Goal: Task Accomplishment & Management: Manage account settings

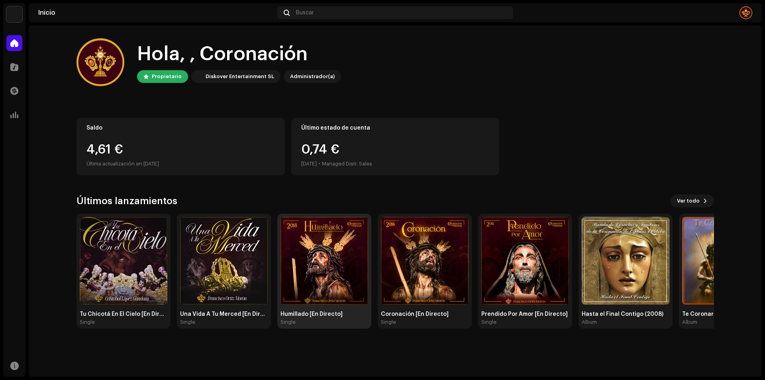
click at [350, 251] on img at bounding box center [324, 261] width 88 height 88
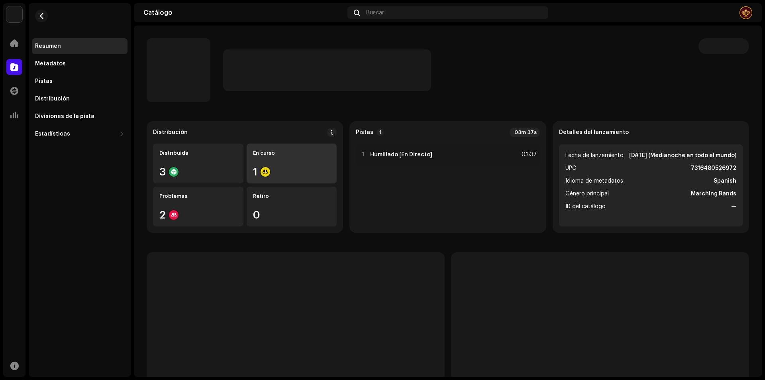
click at [278, 161] on div "En curso 1" at bounding box center [292, 163] width 90 height 40
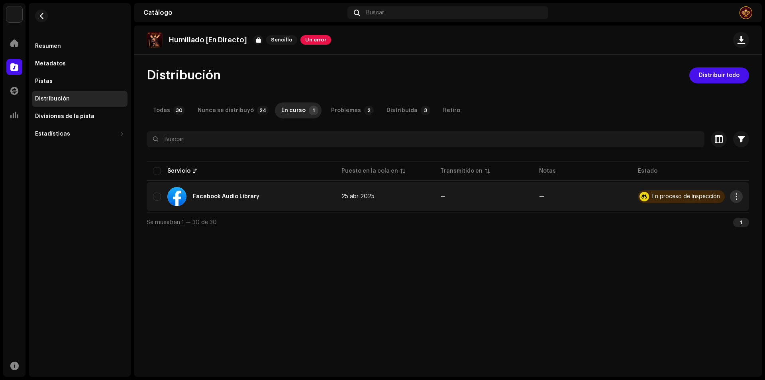
click at [738, 194] on span "button" at bounding box center [736, 196] width 6 height 6
click at [706, 211] on div "Distribuir" at bounding box center [699, 214] width 80 height 16
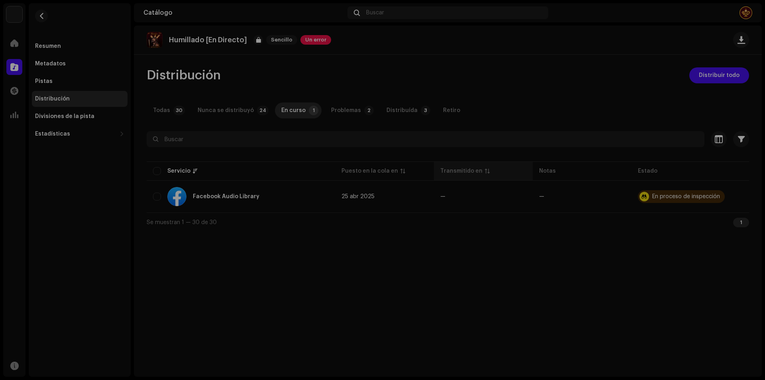
drag, startPoint x: 534, startPoint y: 192, endPoint x: 462, endPoint y: 180, distance: 72.7
click at [534, 191] on div "No elegible para distribución Un lanzamiento que tiene el estado En proceso de …" at bounding box center [382, 190] width 765 height 380
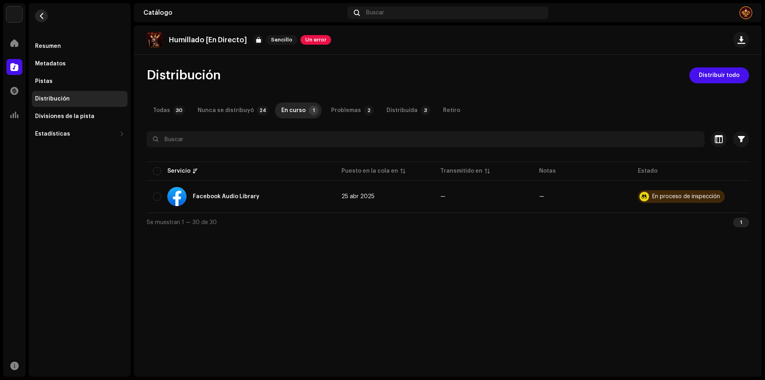
click at [47, 17] on button "button" at bounding box center [41, 16] width 13 height 13
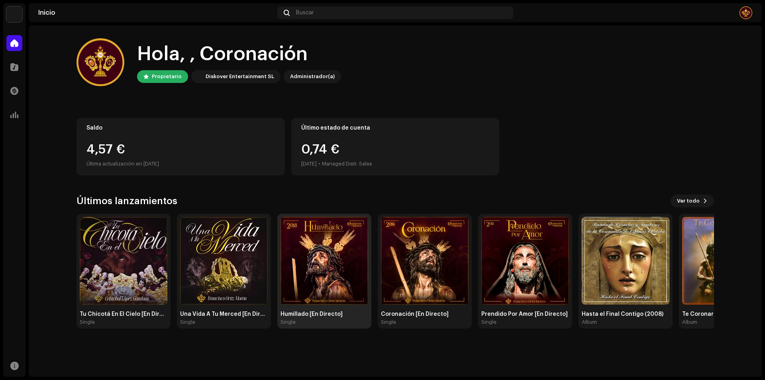
click at [311, 242] on img at bounding box center [324, 261] width 88 height 88
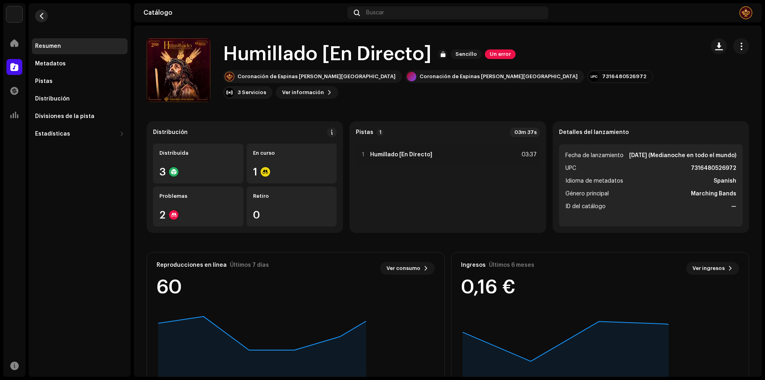
click at [44, 14] on span "button" at bounding box center [42, 16] width 6 height 6
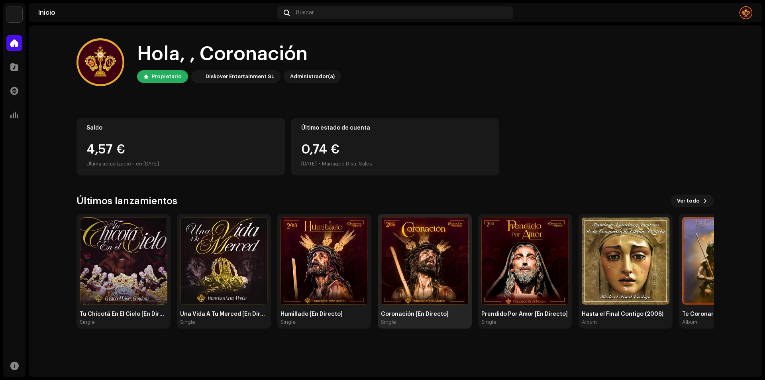
click at [429, 247] on img at bounding box center [425, 261] width 88 height 88
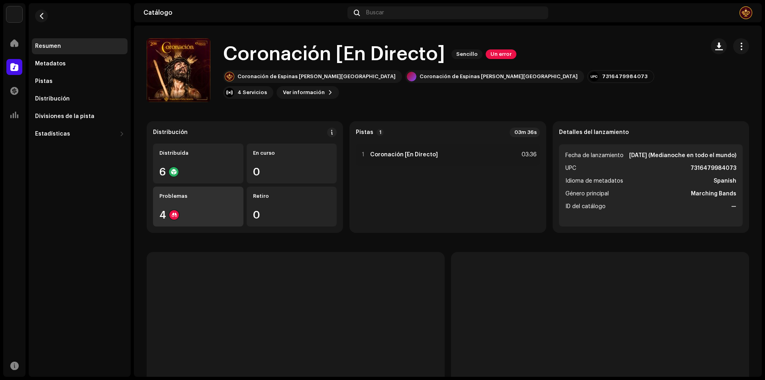
click at [217, 210] on div "4" at bounding box center [198, 215] width 78 height 10
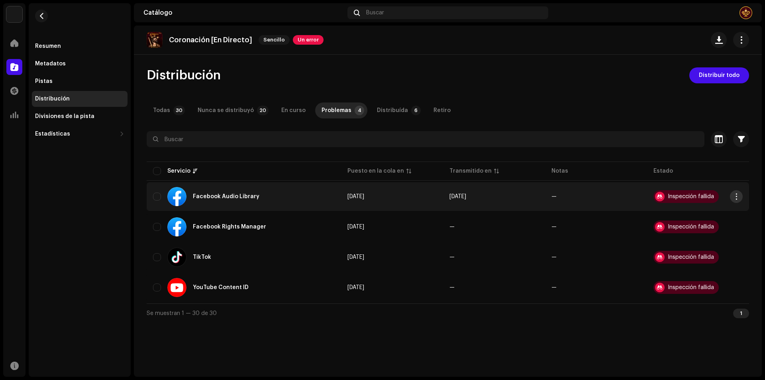
click at [735, 192] on button "button" at bounding box center [736, 196] width 13 height 13
click at [727, 231] on div "Distribuir" at bounding box center [699, 230] width 74 height 6
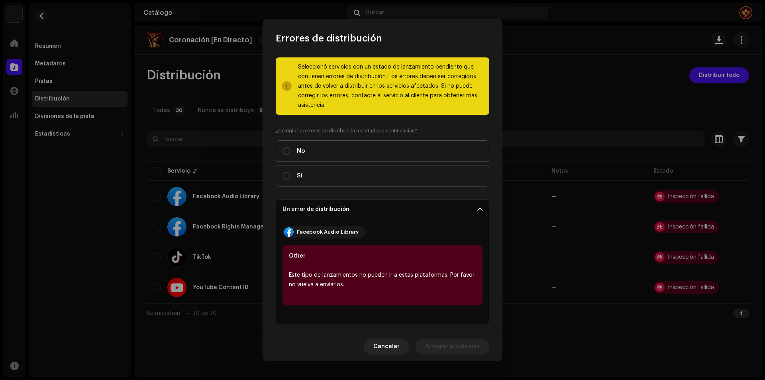
click at [359, 148] on label "No" at bounding box center [383, 151] width 214 height 22
click at [290, 148] on input "No" at bounding box center [286, 151] width 8 height 8
radio input "true"
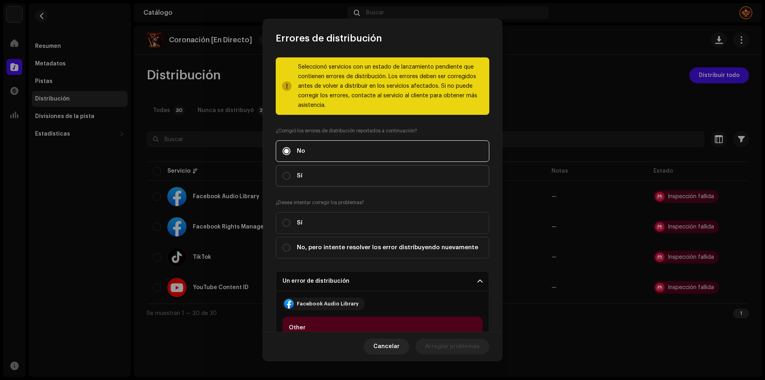
click at [365, 172] on label "Sí" at bounding box center [383, 176] width 214 height 22
click at [290, 172] on input "Sí" at bounding box center [286, 176] width 8 height 8
radio input "true"
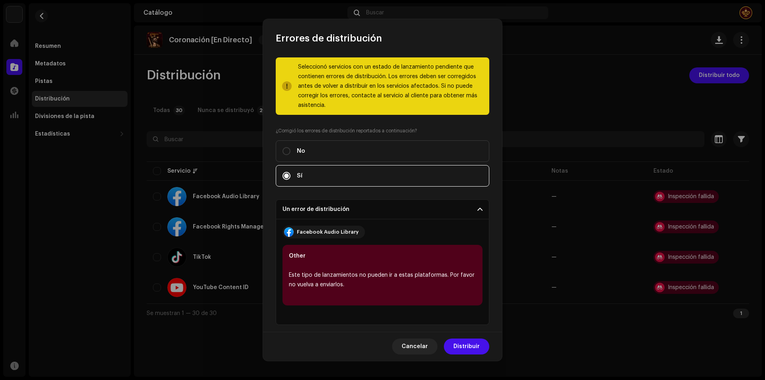
scroll to position [76, 0]
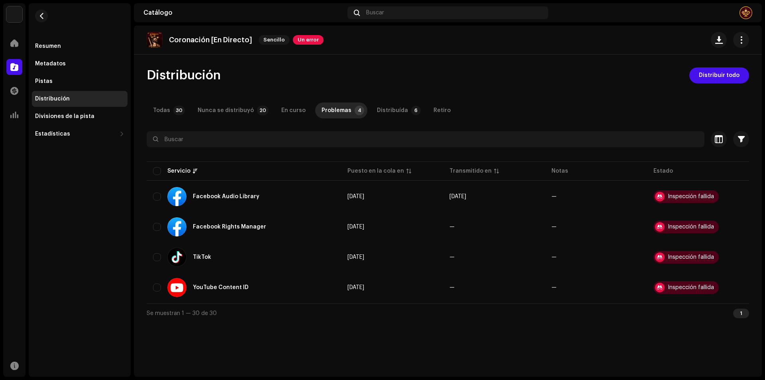
click at [600, 131] on div "Errores de distribución Seleccionó servicios con un estado de lanzamiento pendi…" at bounding box center [382, 190] width 765 height 380
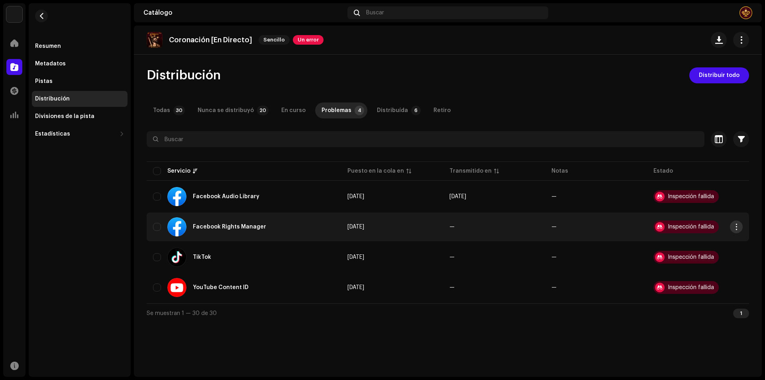
click at [735, 224] on span "button" at bounding box center [736, 226] width 6 height 6
click at [690, 250] on div "Visualizar problemas" at bounding box center [699, 245] width 80 height 16
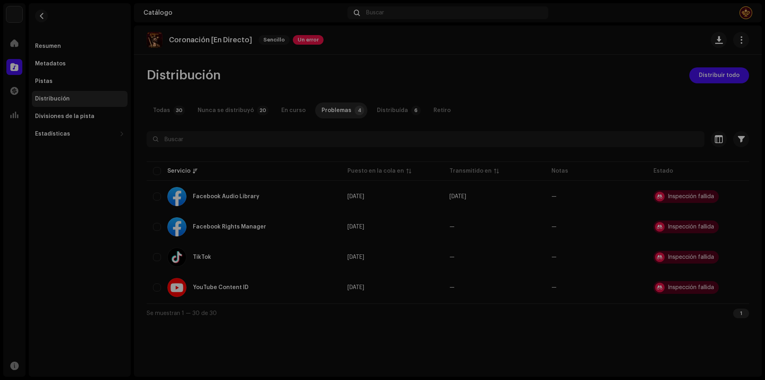
click at [512, 191] on div "Errores del servicio Recibimos los siguientes errores al distribuir su lanzamie…" at bounding box center [382, 190] width 765 height 380
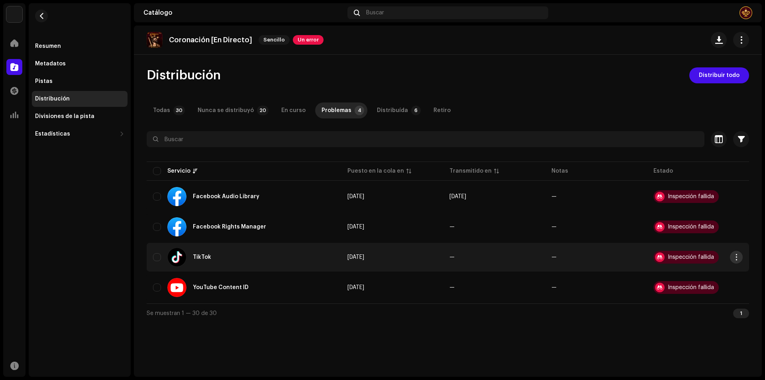
click at [735, 260] on span "button" at bounding box center [736, 257] width 6 height 6
click at [727, 268] on div "Visualizar problemas" at bounding box center [699, 275] width 80 height 16
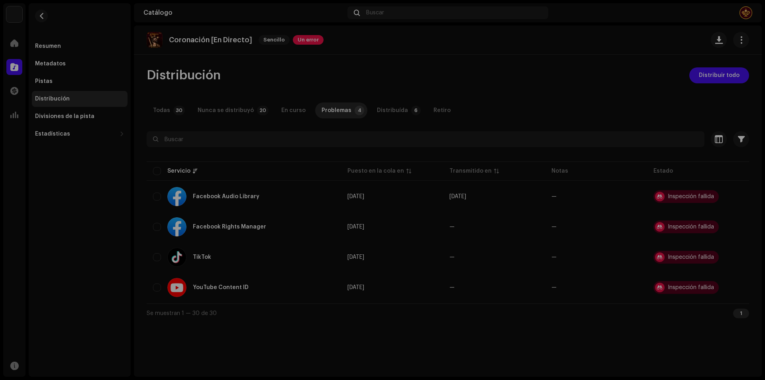
click at [613, 200] on div "Errores del servicio Recibimos los siguientes errores al distribuir su lanzamie…" at bounding box center [382, 190] width 765 height 380
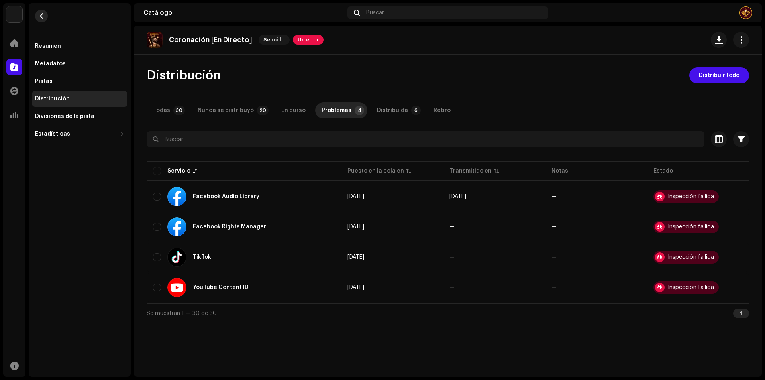
click at [45, 16] on button "button" at bounding box center [41, 16] width 13 height 13
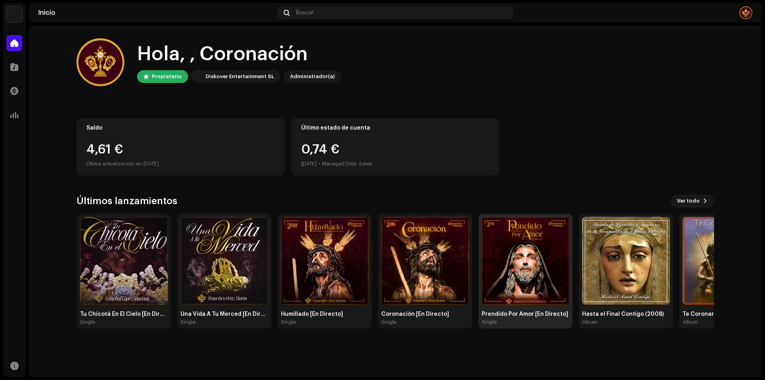
click at [516, 257] on img at bounding box center [526, 261] width 88 height 88
click at [554, 266] on img at bounding box center [525, 261] width 88 height 88
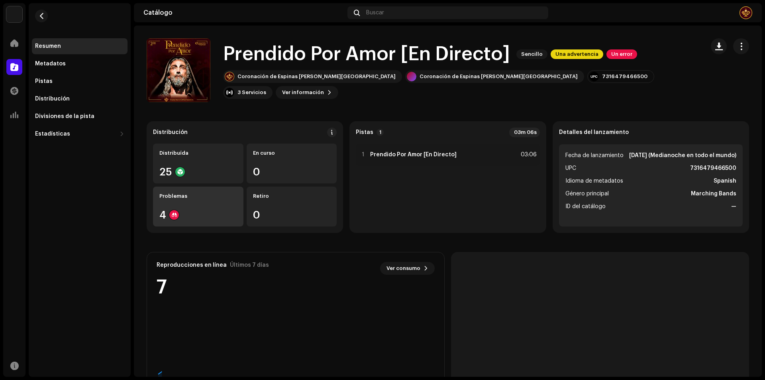
click at [213, 200] on div "Problemas 4" at bounding box center [198, 206] width 90 height 40
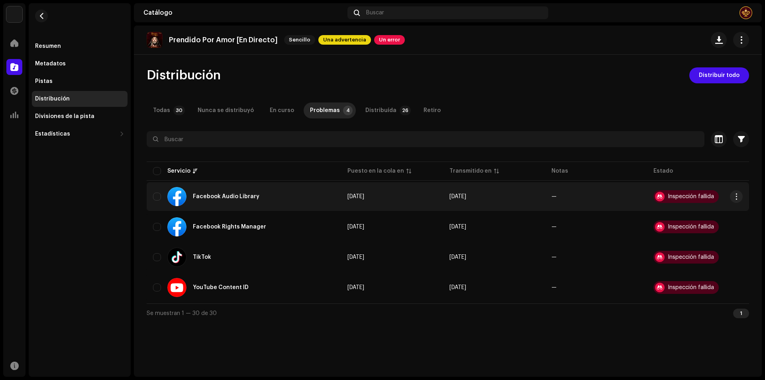
click at [697, 199] on div "Inspección fallida" at bounding box center [691, 197] width 46 height 6
click at [731, 197] on button "button" at bounding box center [736, 196] width 13 height 13
click at [709, 215] on span "Visualizar problemas" at bounding box center [691, 214] width 59 height 6
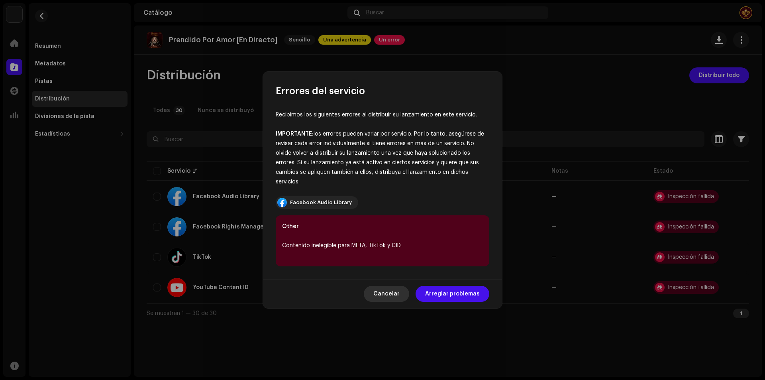
click at [396, 286] on span "Cancelar" at bounding box center [386, 294] width 26 height 16
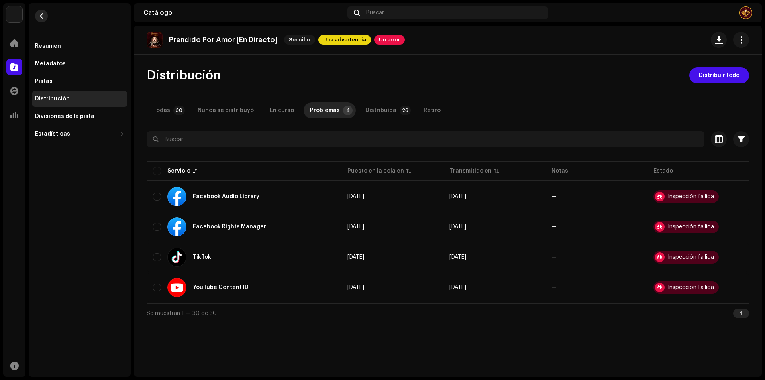
click at [45, 16] on button "button" at bounding box center [41, 16] width 13 height 13
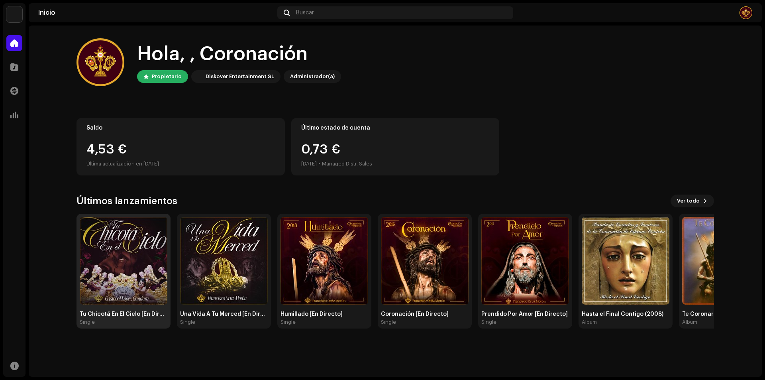
click at [144, 239] on img at bounding box center [124, 261] width 88 height 88
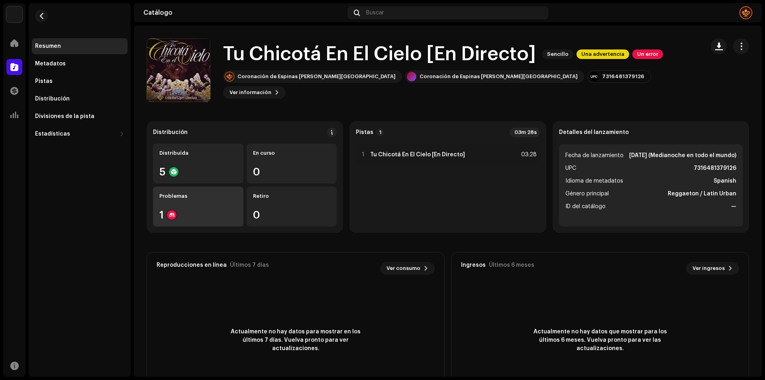
click at [202, 197] on div "Problemas" at bounding box center [198, 196] width 78 height 6
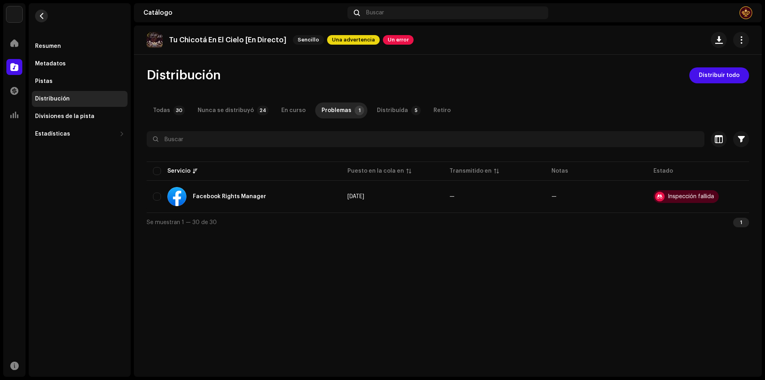
click at [47, 13] on button "button" at bounding box center [41, 16] width 13 height 13
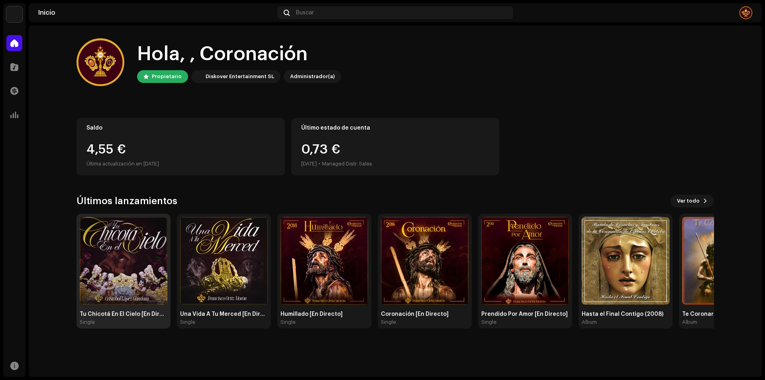
click at [142, 244] on img at bounding box center [124, 261] width 88 height 88
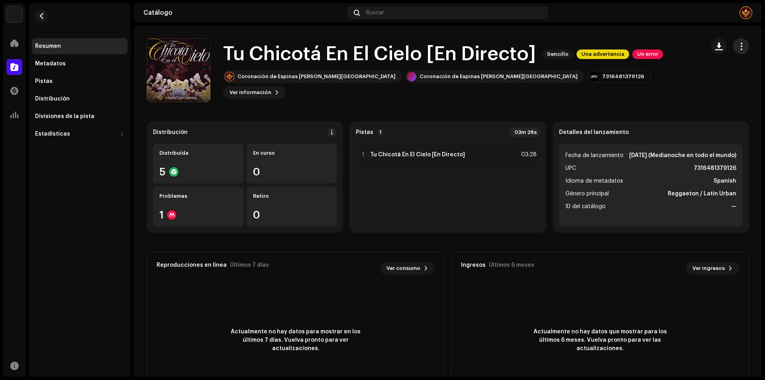
click at [737, 47] on span "button" at bounding box center [741, 46] width 8 height 6
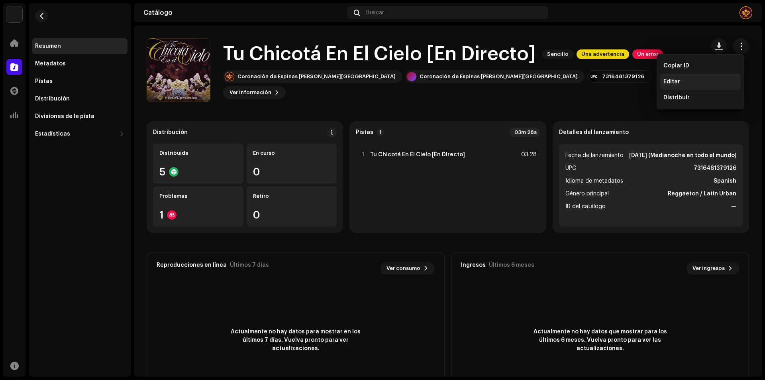
click at [713, 82] on div "Editar" at bounding box center [700, 81] width 74 height 6
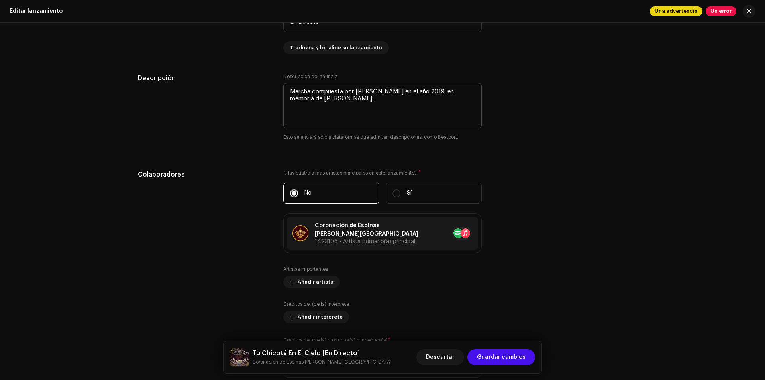
scroll to position [637, 0]
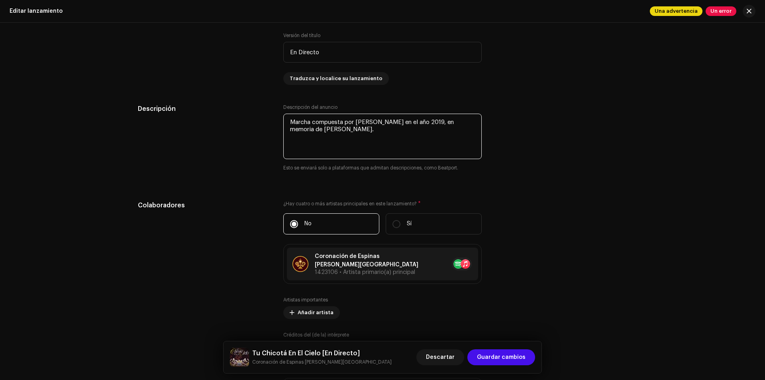
drag, startPoint x: 387, startPoint y: 130, endPoint x: 281, endPoint y: 120, distance: 106.5
click at [281, 120] on div "Descripción Descripción del anuncio Esto se enviará solo a plataformas que admi…" at bounding box center [382, 142] width 489 height 77
click at [537, 139] on div "Descripción Descripción del anuncio Esto se enviará solo a plataformas que admi…" at bounding box center [382, 142] width 489 height 77
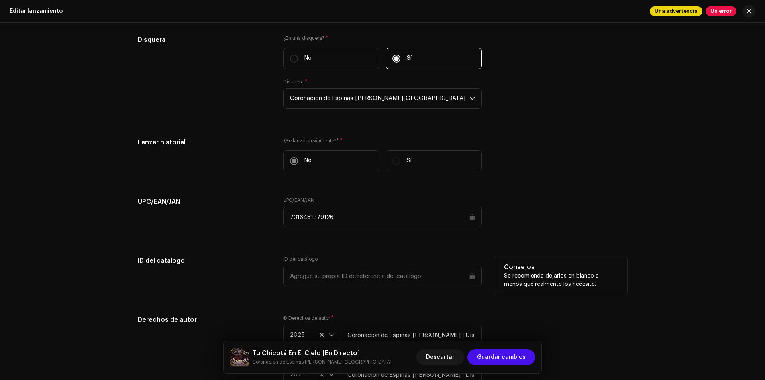
scroll to position [1115, 0]
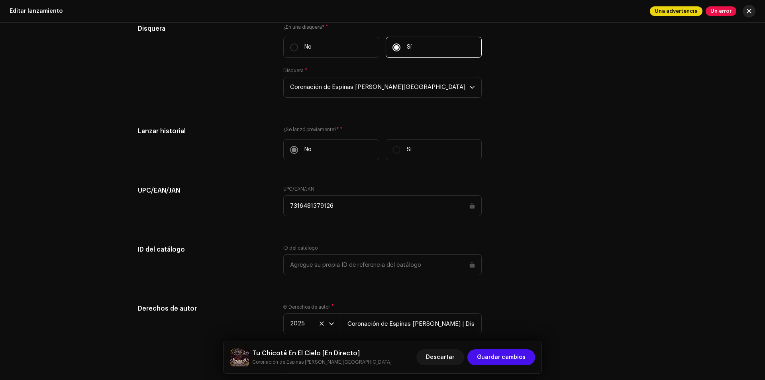
click at [754, 12] on button "button" at bounding box center [749, 11] width 13 height 13
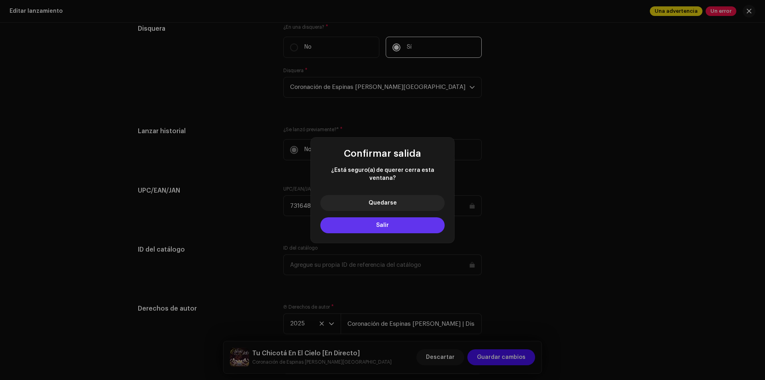
click at [401, 219] on button "Salir" at bounding box center [382, 225] width 124 height 16
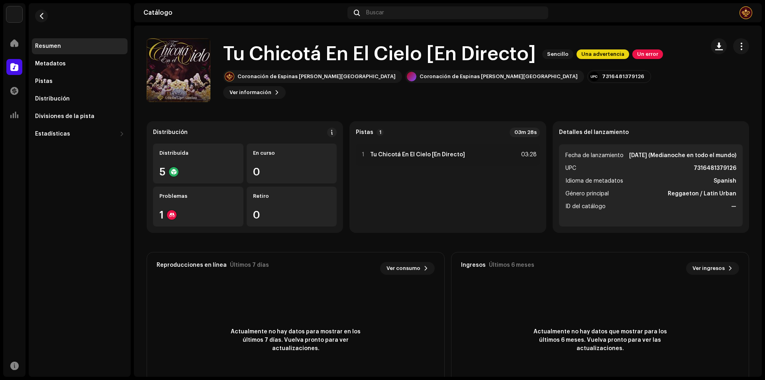
click at [33, 13] on re-m-nav-back at bounding box center [41, 20] width 19 height 35
click at [37, 14] on button "button" at bounding box center [41, 16] width 13 height 13
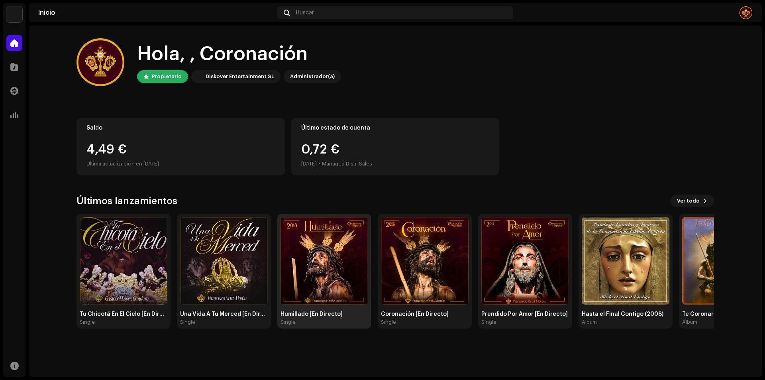
click at [339, 242] on img at bounding box center [324, 261] width 88 height 88
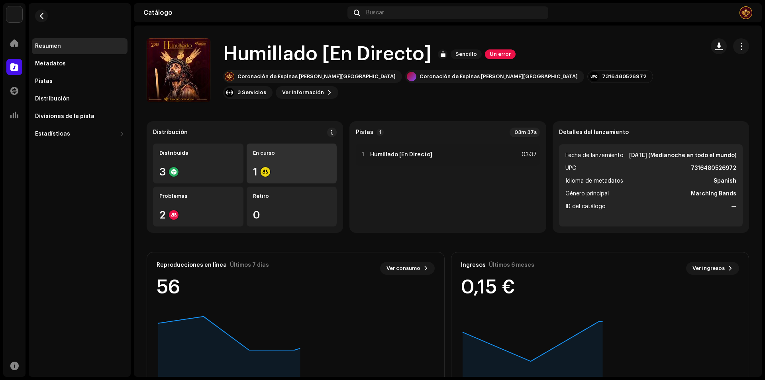
click at [303, 164] on div "En curso 1" at bounding box center [292, 163] width 90 height 40
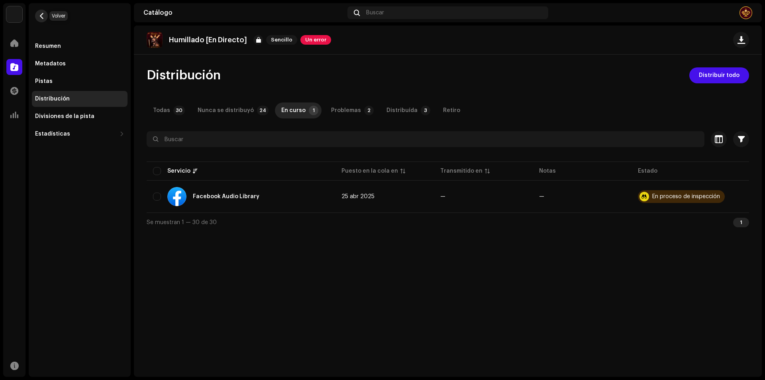
click at [43, 16] on span "button" at bounding box center [42, 16] width 6 height 6
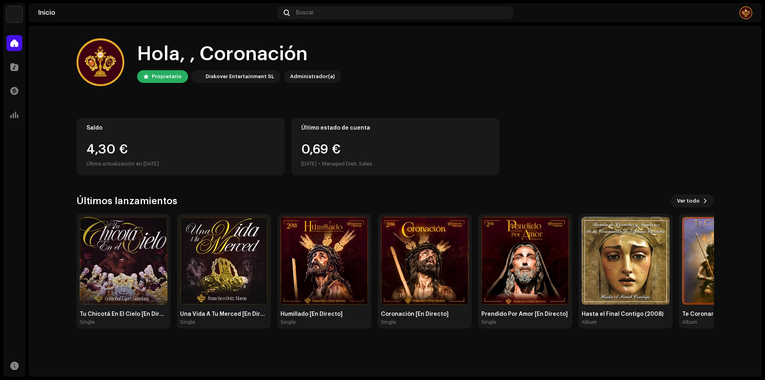
click at [42, 15] on div "Inicio" at bounding box center [156, 13] width 236 height 6
click at [384, 260] on img at bounding box center [425, 261] width 88 height 88
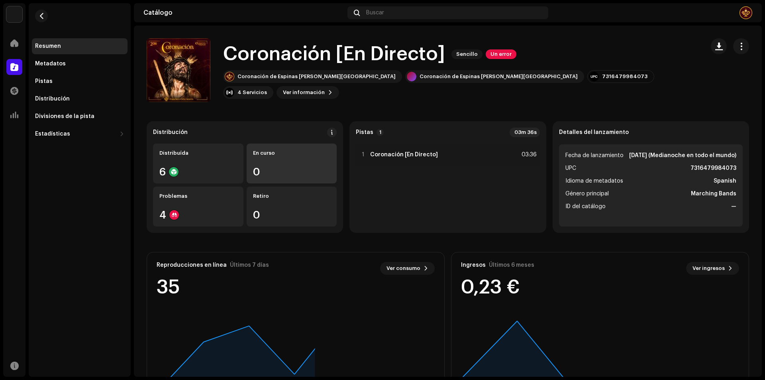
click at [281, 155] on div "En curso" at bounding box center [292, 153] width 78 height 6
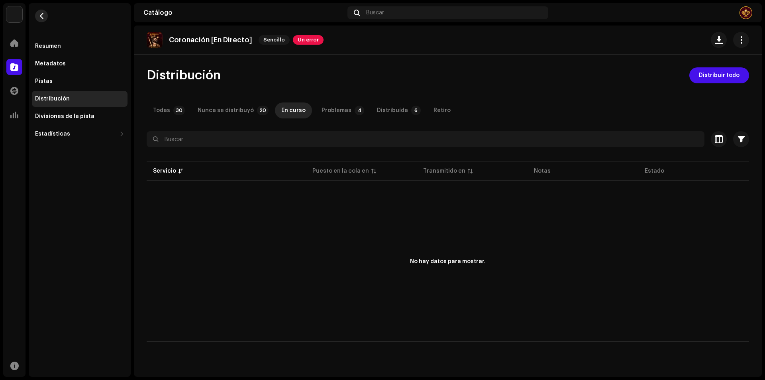
click at [35, 17] on re-m-nav-back at bounding box center [41, 20] width 19 height 35
click at [37, 17] on button "button" at bounding box center [41, 16] width 13 height 13
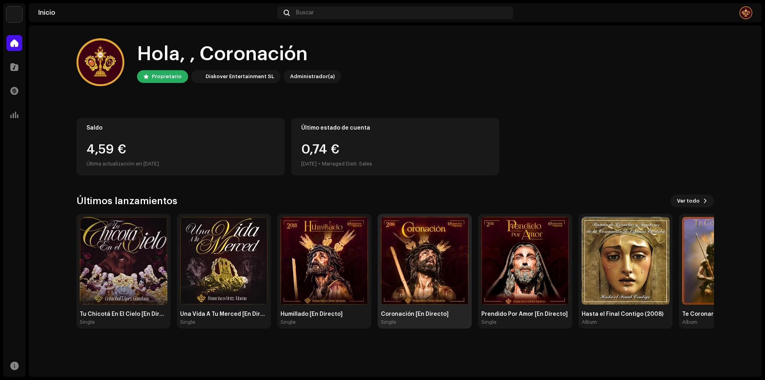
click at [409, 266] on img at bounding box center [425, 261] width 88 height 88
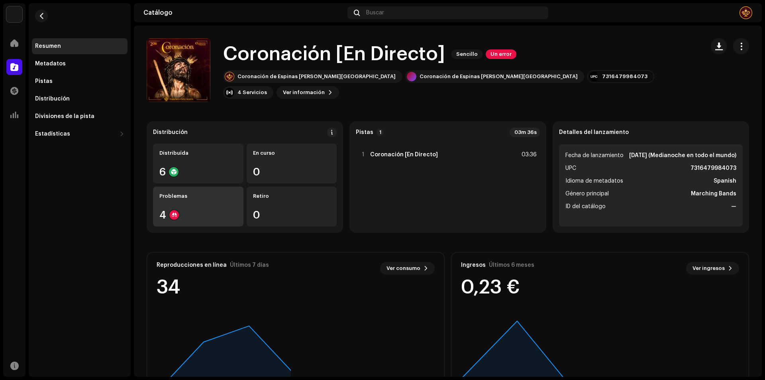
click at [198, 204] on div "Problemas 4" at bounding box center [198, 206] width 90 height 40
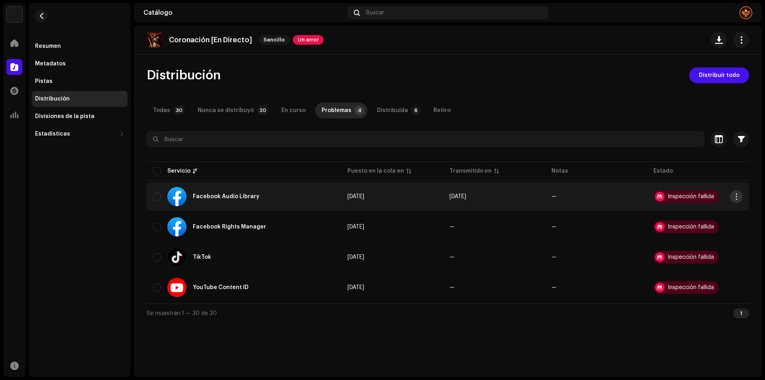
click at [734, 196] on span "button" at bounding box center [736, 196] width 6 height 6
click at [717, 232] on div "Distribuir" at bounding box center [699, 230] width 74 height 6
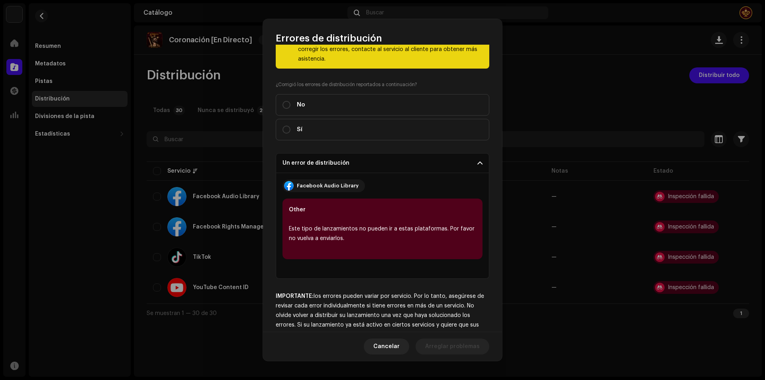
scroll to position [76, 0]
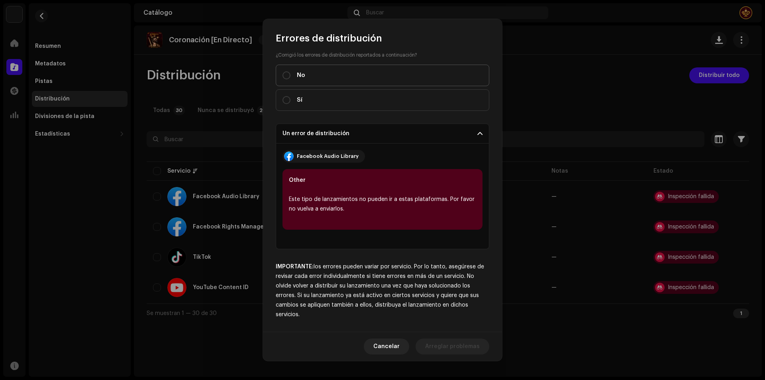
click at [325, 71] on label "No" at bounding box center [383, 76] width 214 height 22
click at [290, 71] on input "No" at bounding box center [286, 75] width 8 height 8
radio input "true"
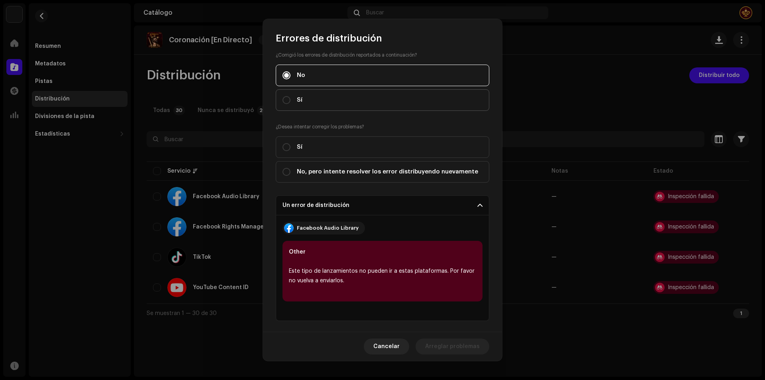
click at [332, 100] on label "Sí" at bounding box center [383, 100] width 214 height 22
click at [290, 100] on input "Sí" at bounding box center [286, 100] width 8 height 8
radio input "true"
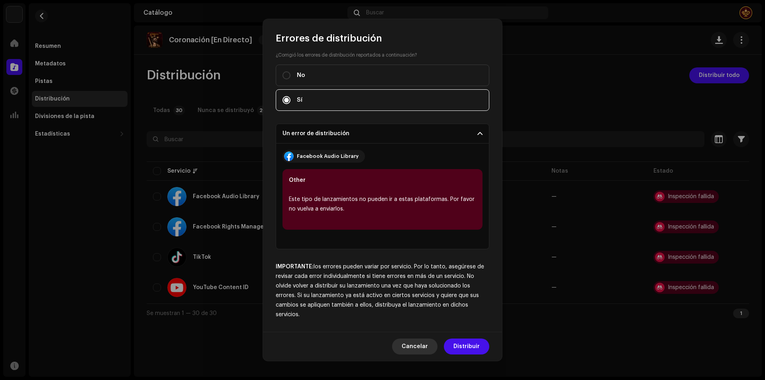
click at [431, 343] on button "Cancelar" at bounding box center [414, 346] width 45 height 16
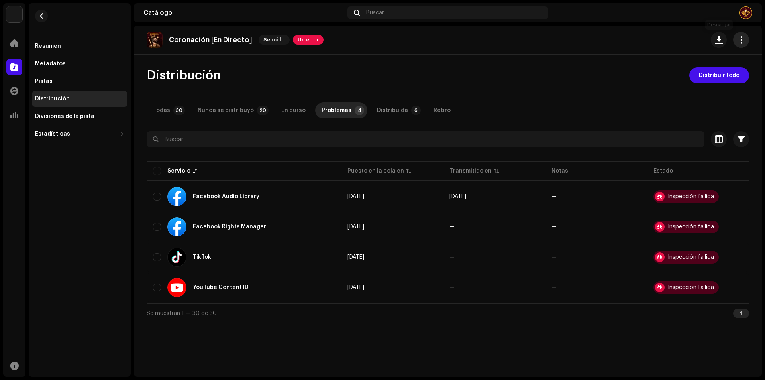
click at [736, 44] on button "button" at bounding box center [741, 40] width 16 height 16
click at [696, 77] on div "Editar" at bounding box center [705, 75] width 74 height 6
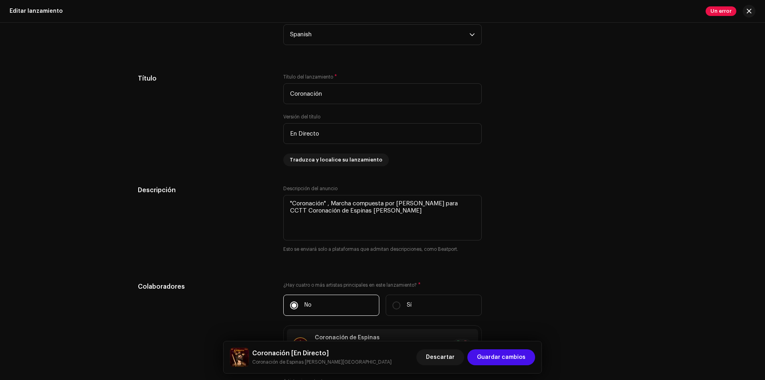
scroll to position [558, 0]
click at [303, 206] on textarea at bounding box center [382, 215] width 198 height 45
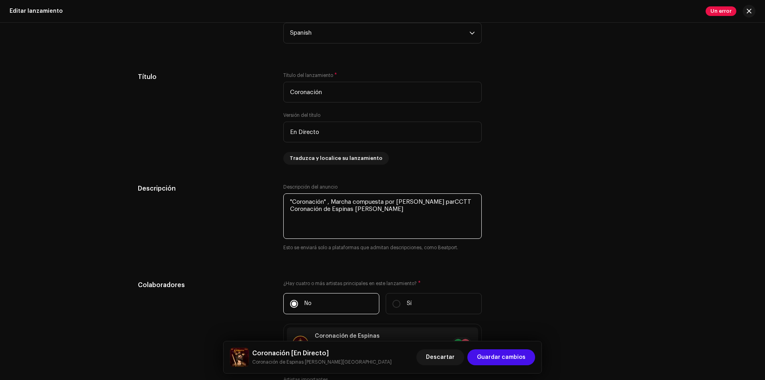
drag, startPoint x: 459, startPoint y: 213, endPoint x: 289, endPoint y: 216, distance: 169.3
click at [289, 216] on textarea at bounding box center [382, 215] width 198 height 45
drag, startPoint x: 359, startPoint y: 217, endPoint x: 282, endPoint y: 201, distance: 77.8
click at [283, 201] on textarea at bounding box center [382, 215] width 198 height 45
type textarea ""Coronación" , Marcha compuesta por [PERSON_NAME] para nuestra banda en el año …"
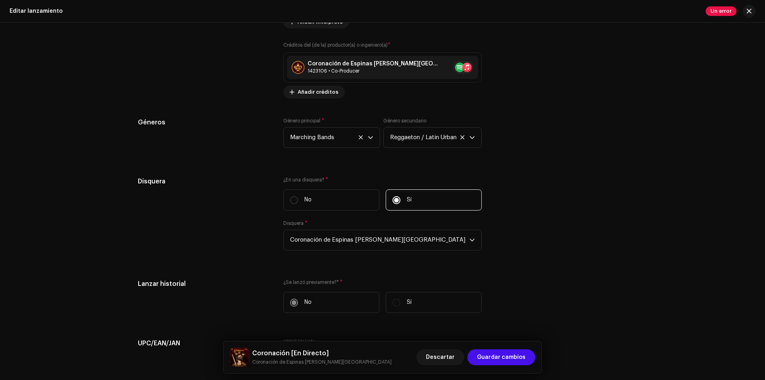
scroll to position [1036, 0]
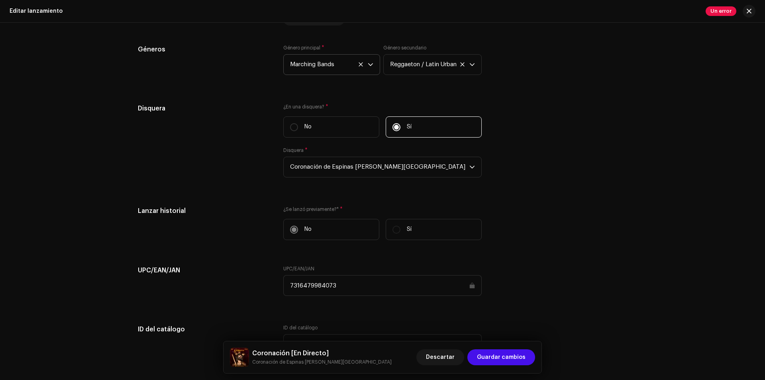
click at [358, 62] on icon at bounding box center [360, 64] width 5 height 5
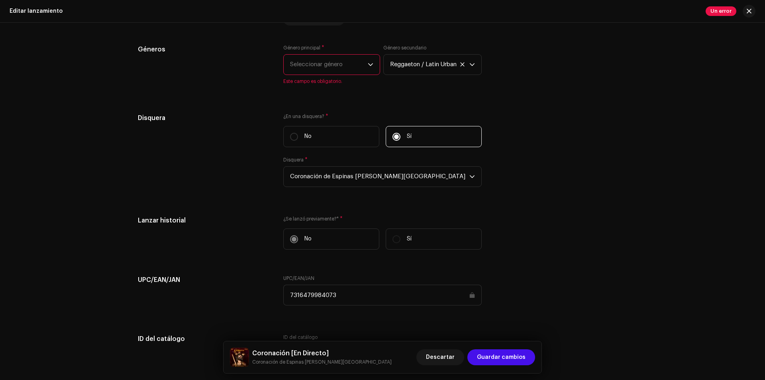
click at [368, 62] on icon "dropdown trigger" at bounding box center [371, 65] width 6 height 6
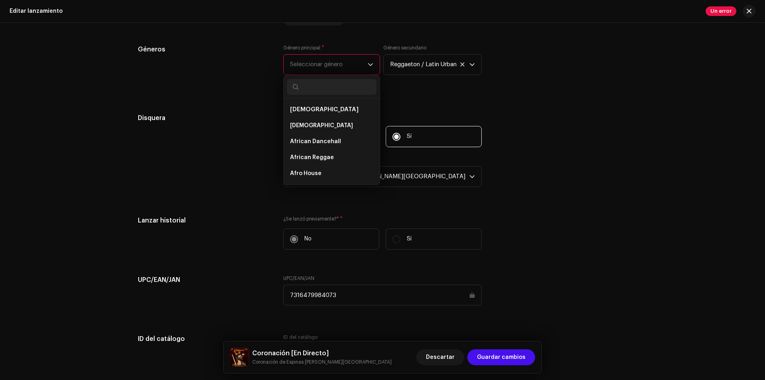
type input "e"
type input "regg"
click at [344, 154] on span "Reggaeton / Latin Urban" at bounding box center [324, 158] width 69 height 8
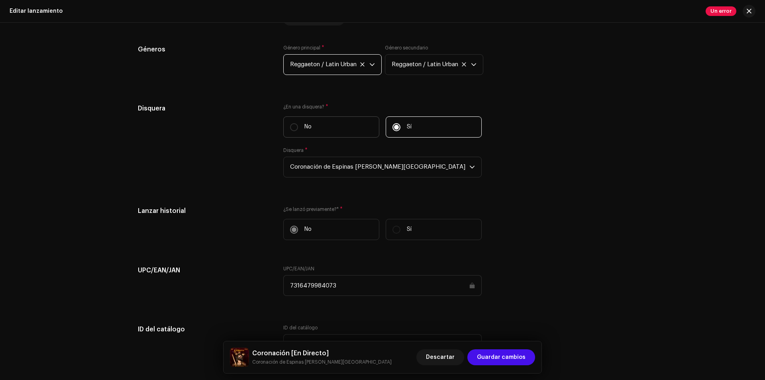
click at [340, 119] on label "No" at bounding box center [331, 126] width 96 height 21
click at [298, 123] on input "No" at bounding box center [294, 127] width 8 height 8
radio input "true"
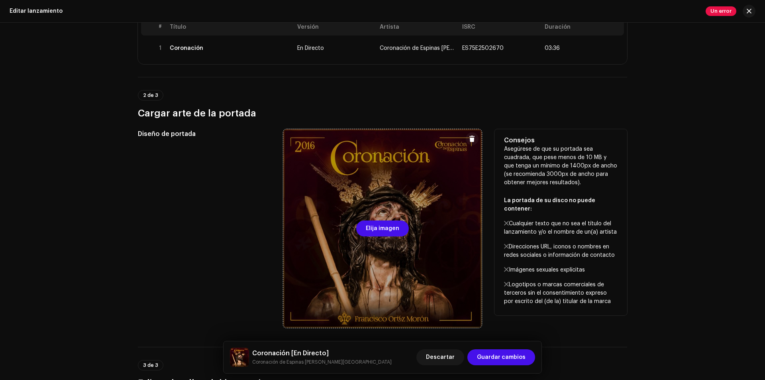
scroll to position [0, 0]
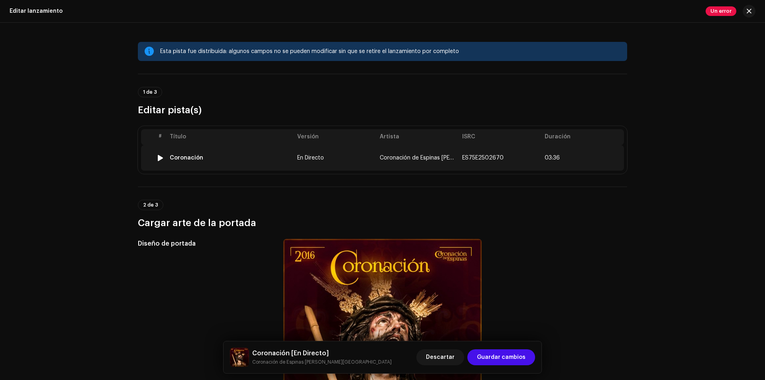
click at [595, 149] on td "03:36" at bounding box center [582, 157] width 82 height 25
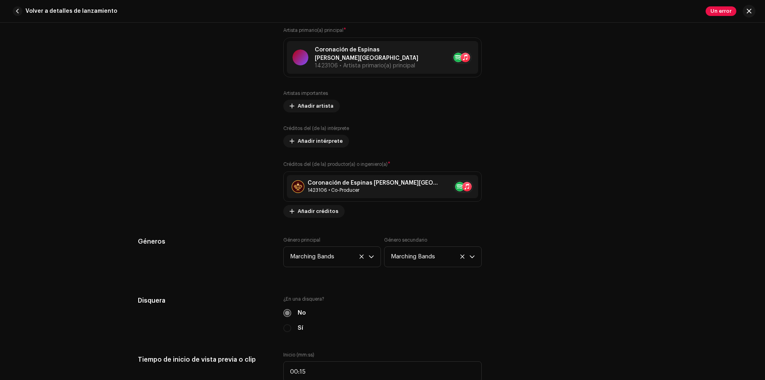
scroll to position [558, 0]
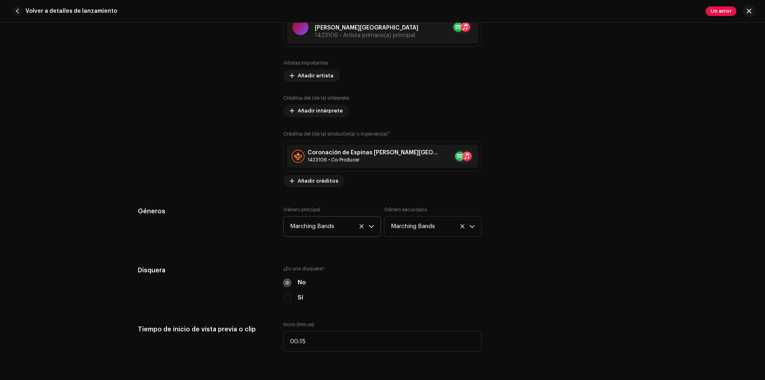
click at [359, 223] on icon at bounding box center [361, 225] width 5 height 5
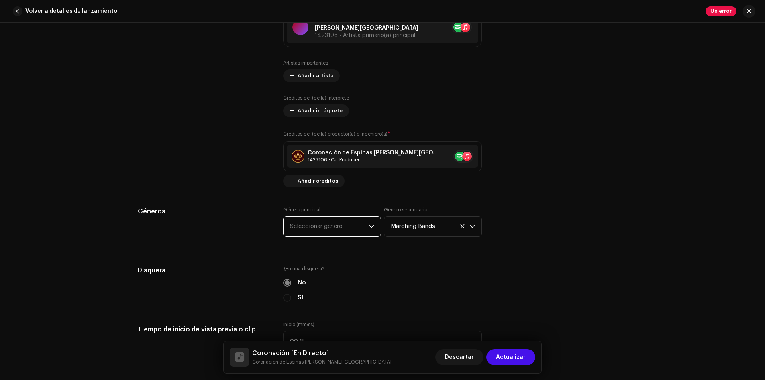
click at [363, 221] on span "Seleccionar género" at bounding box center [329, 226] width 78 height 20
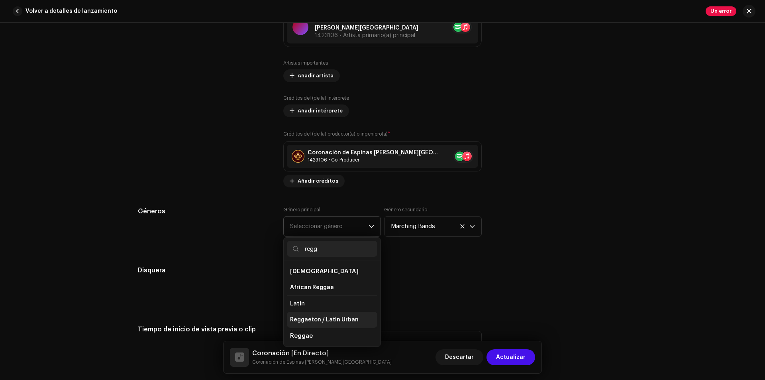
type input "regg"
click at [342, 316] on span "Reggaeton / Latin Urban" at bounding box center [324, 320] width 69 height 8
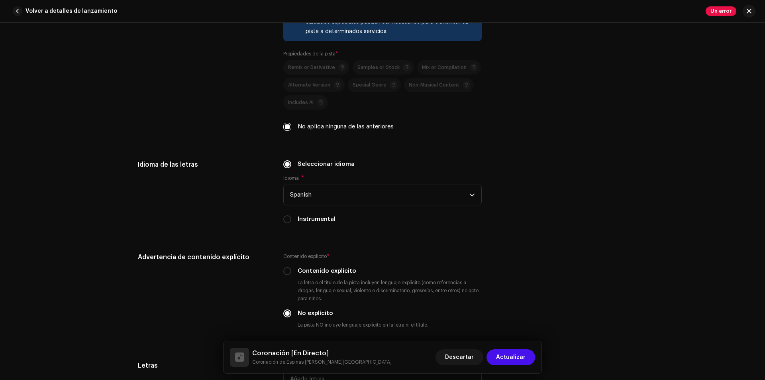
scroll to position [1195, 0]
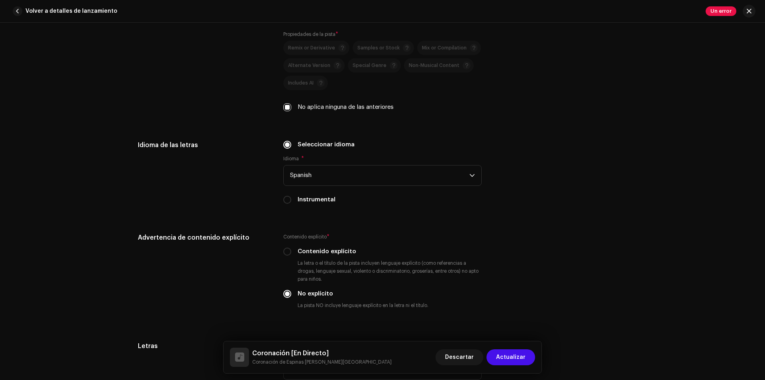
click at [331, 103] on label "No aplica ninguna de las anteriores" at bounding box center [346, 107] width 96 height 9
click at [291, 103] on input "No aplica ninguna de las anteriores" at bounding box center [287, 107] width 8 height 8
checkbox input "false"
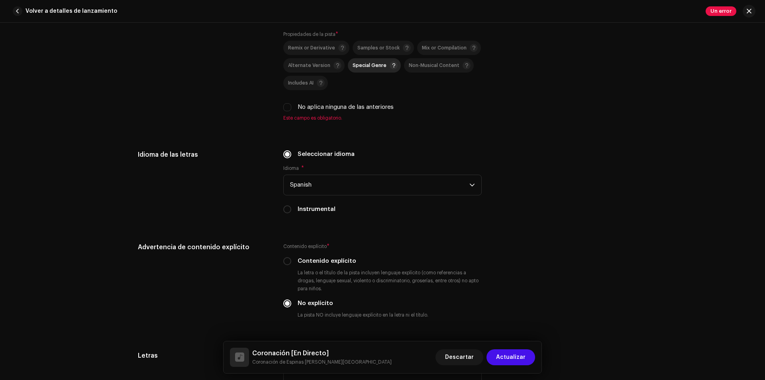
click at [359, 61] on div "Special Genre" at bounding box center [375, 65] width 45 height 8
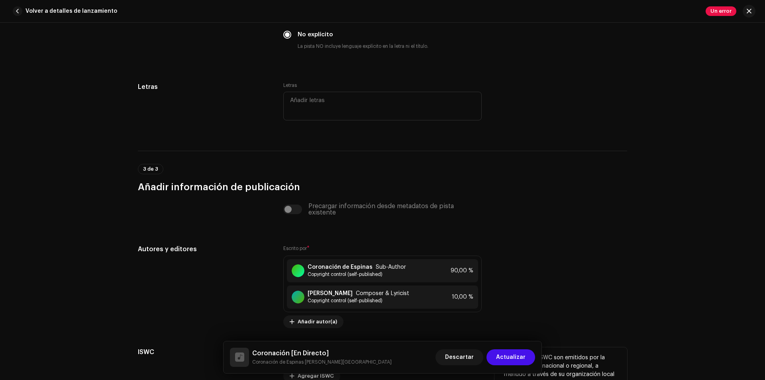
scroll to position [1526, 0]
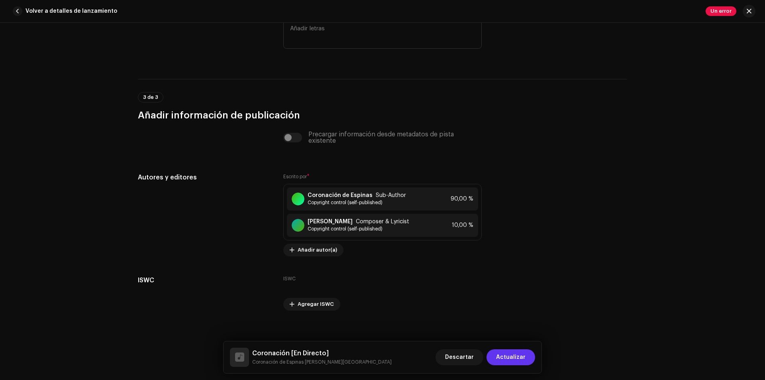
click at [519, 358] on span "Actualizar" at bounding box center [510, 357] width 29 height 16
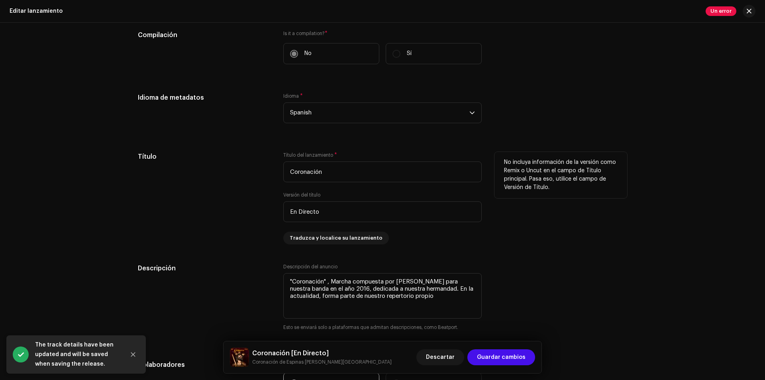
scroll to position [717, 0]
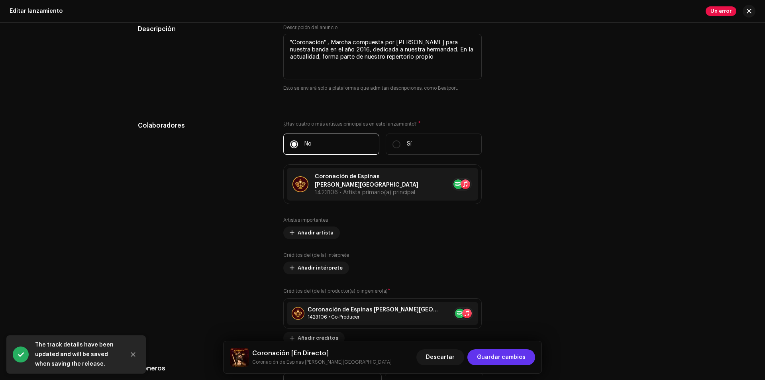
click at [517, 359] on span "Guardar cambios" at bounding box center [501, 357] width 49 height 16
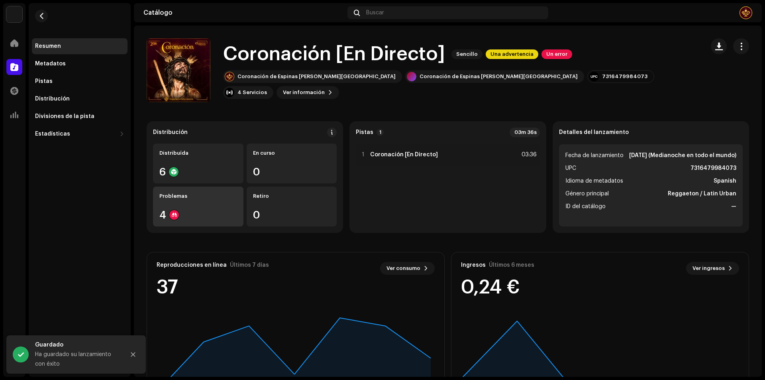
click at [177, 207] on div "Problemas 4" at bounding box center [198, 206] width 90 height 40
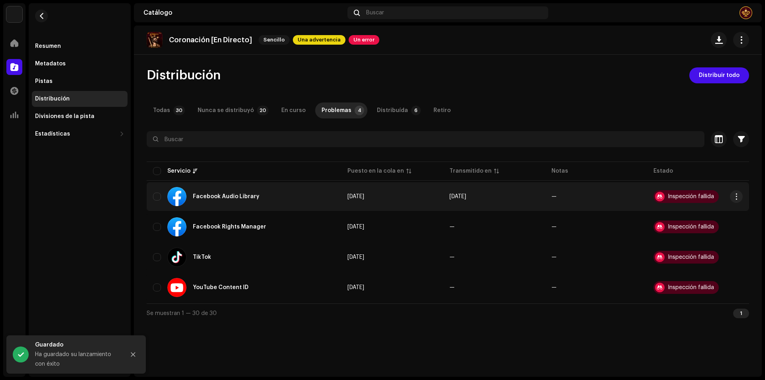
click at [400, 190] on td "[DATE]" at bounding box center [392, 196] width 102 height 29
click at [735, 198] on span "button" at bounding box center [736, 196] width 6 height 6
click at [710, 225] on div "Distribuir" at bounding box center [699, 230] width 80 height 16
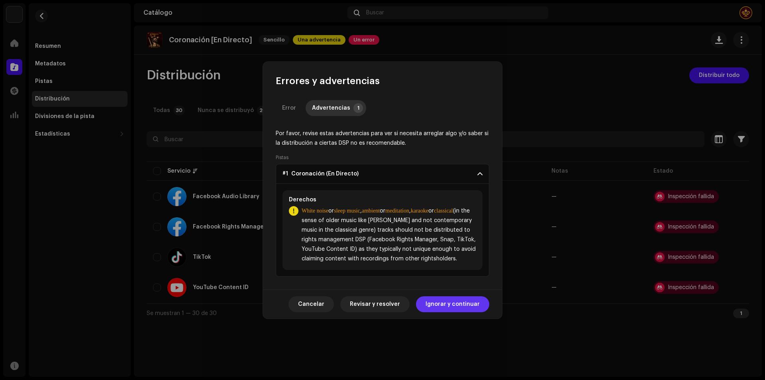
click at [438, 311] on span "Ignorar y continuar" at bounding box center [452, 304] width 54 height 16
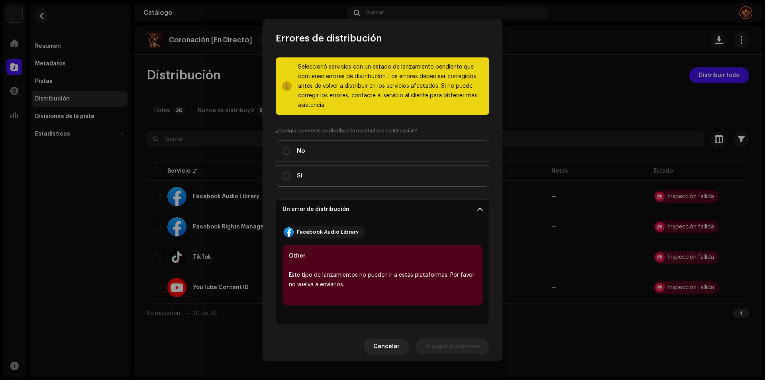
click at [335, 179] on label "Sí" at bounding box center [383, 176] width 214 height 22
click at [290, 179] on input "Sí" at bounding box center [286, 176] width 8 height 8
radio input "true"
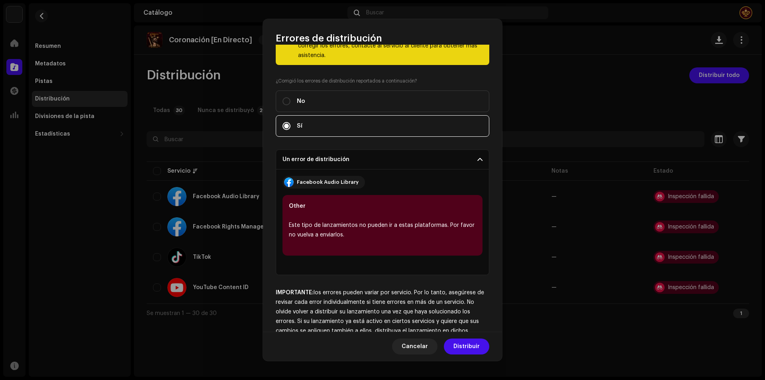
scroll to position [76, 0]
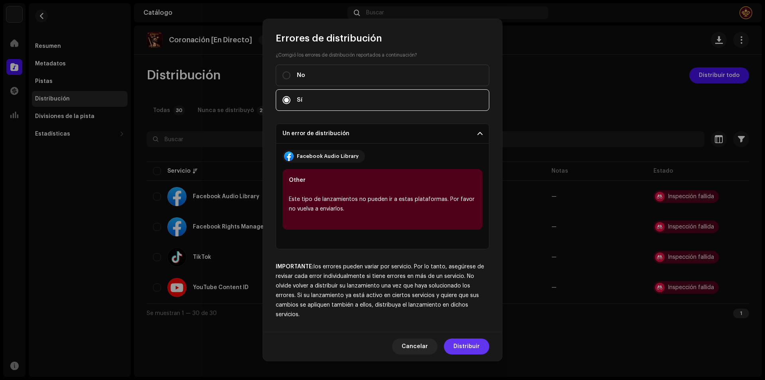
click at [463, 340] on span "Distribuir" at bounding box center [466, 346] width 26 height 16
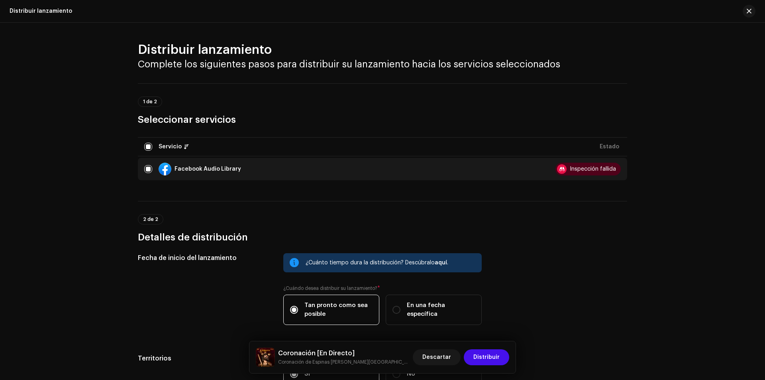
scroll to position [80, 0]
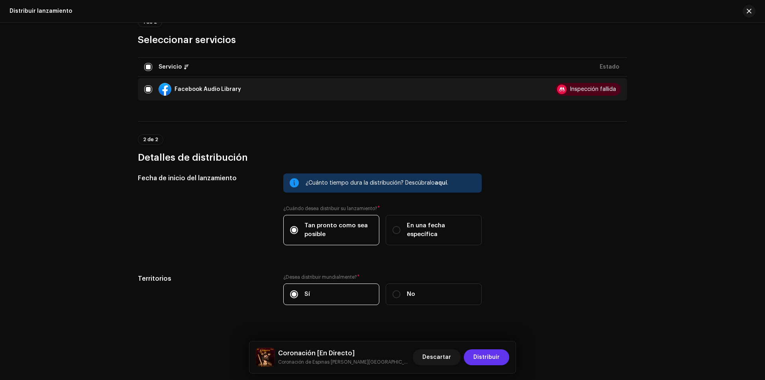
click at [494, 355] on span "Distribuir" at bounding box center [486, 357] width 26 height 16
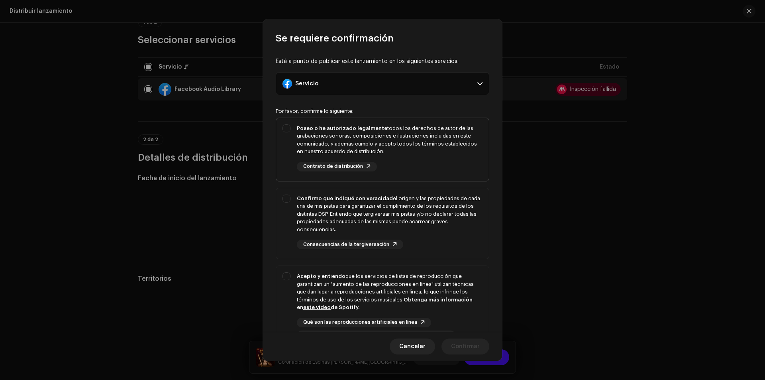
click at [349, 142] on div "Poseo o he autorizado legalmente todos los derechos de autor de las grabaciones…" at bounding box center [390, 139] width 186 height 31
checkbox input "true"
click at [370, 189] on div "Confirmo que indiqué con veracidad el origen y las propiedades de cada una de m…" at bounding box center [382, 222] width 213 height 68
checkbox input "true"
click at [404, 282] on div "Acepto y entiendo que los servicios de listas de reproducción que garantizan un…" at bounding box center [390, 291] width 186 height 39
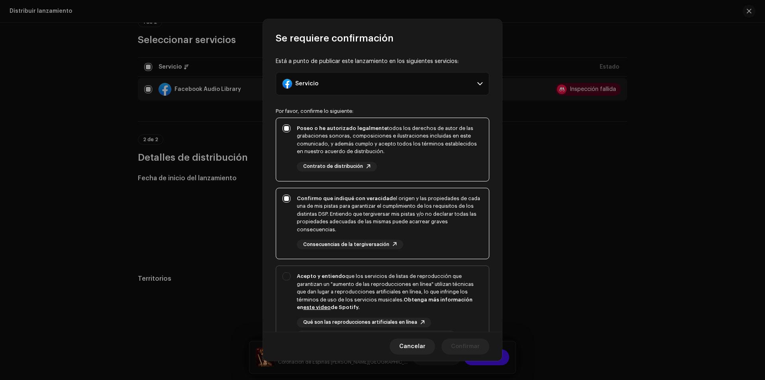
checkbox input "true"
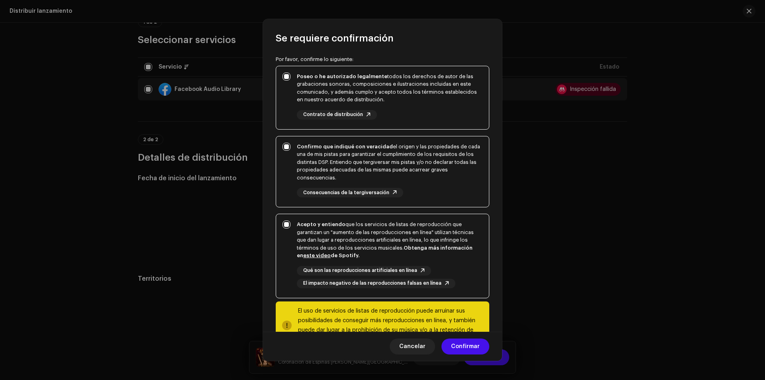
scroll to position [82, 0]
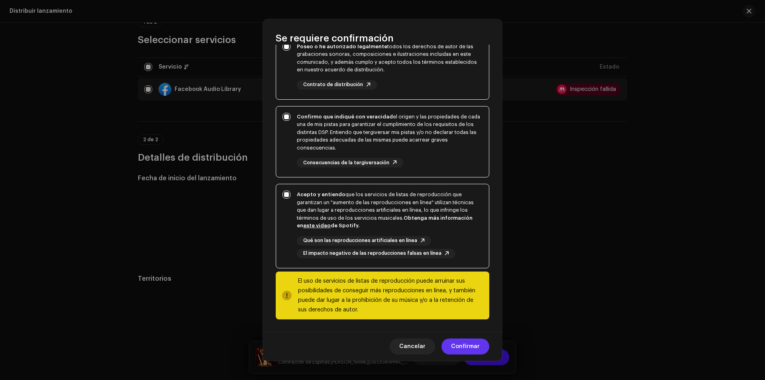
click at [475, 339] on span "Confirmar" at bounding box center [465, 346] width 29 height 16
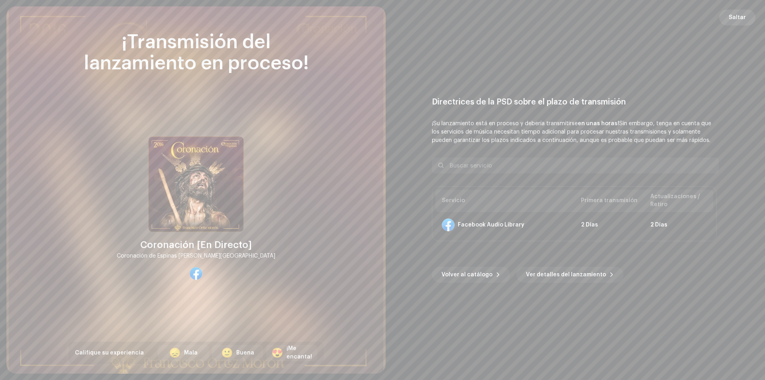
click at [741, 22] on span "Saltar" at bounding box center [737, 18] width 17 height 16
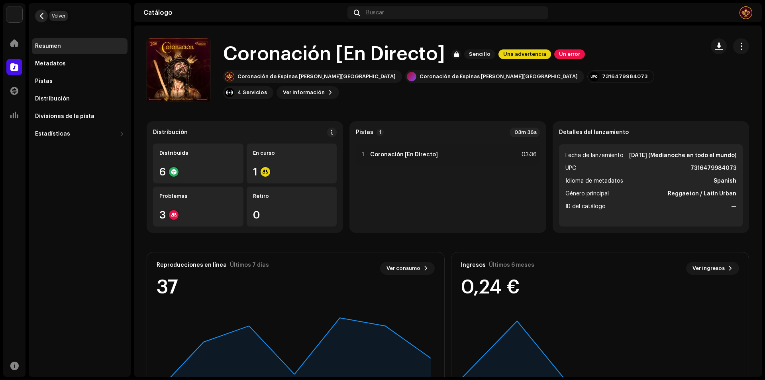
click at [41, 17] on span "button" at bounding box center [42, 16] width 6 height 6
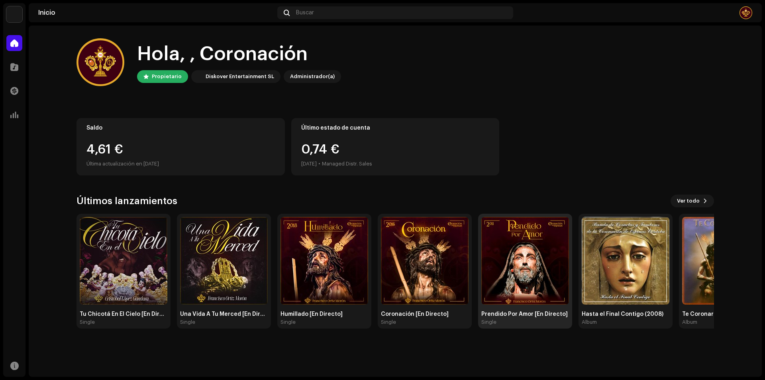
click at [528, 235] on img at bounding box center [525, 261] width 88 height 88
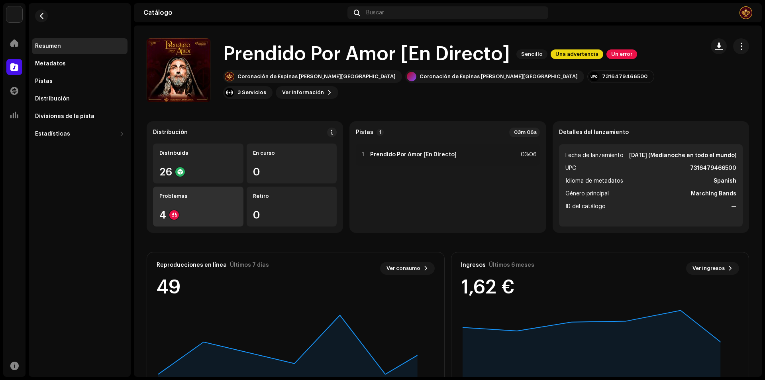
click at [221, 204] on div "Problemas 4" at bounding box center [198, 206] width 90 height 40
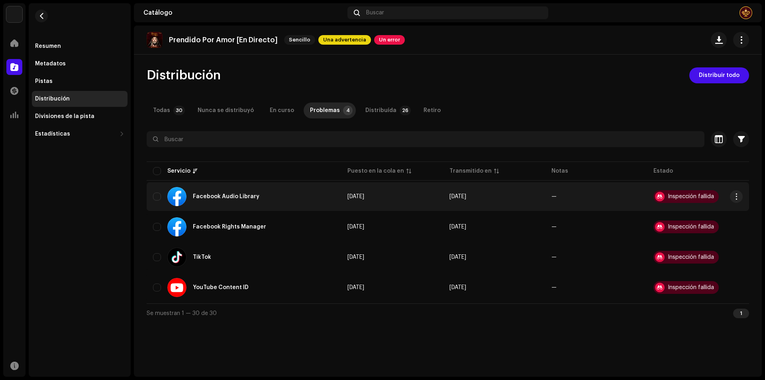
click at [336, 193] on td "Facebook Audio Library" at bounding box center [244, 196] width 194 height 29
click at [735, 195] on span "button" at bounding box center [736, 196] width 6 height 6
click at [729, 214] on div "Visualizar problemas" at bounding box center [699, 214] width 74 height 6
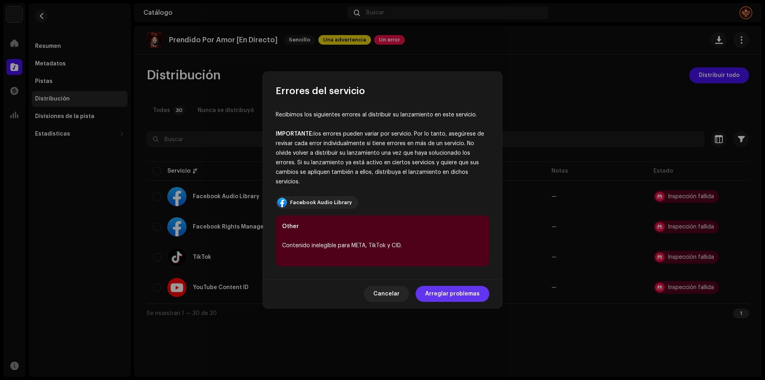
click at [464, 296] on span "Arreglar problemas" at bounding box center [452, 294] width 55 height 16
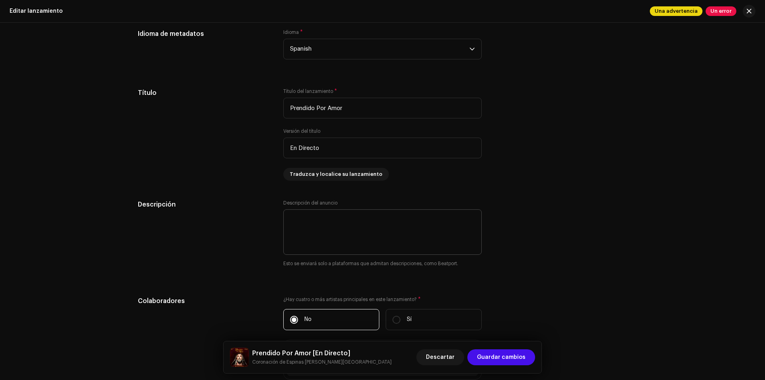
scroll to position [558, 0]
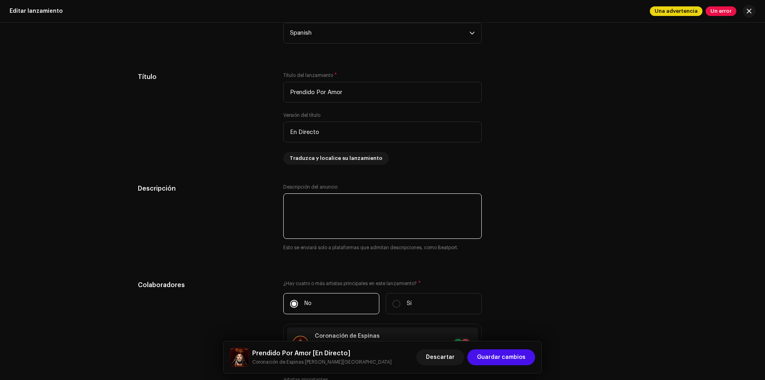
click at [380, 203] on textarea at bounding box center [382, 215] width 198 height 45
paste textarea ""Coronación" , Marcha compuesta por [PERSON_NAME] para nuestra banda en el año …"
drag, startPoint x: 323, startPoint y: 202, endPoint x: 292, endPoint y: 204, distance: 31.9
click at [292, 204] on textarea at bounding box center [382, 215] width 198 height 45
click at [402, 210] on textarea at bounding box center [382, 215] width 198 height 45
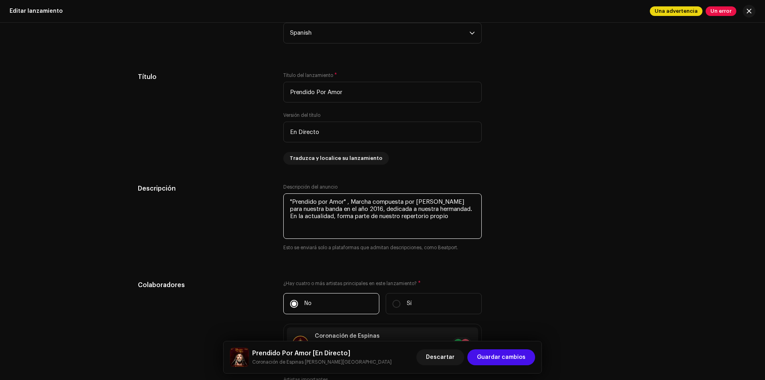
click at [402, 210] on textarea at bounding box center [382, 215] width 198 height 45
click at [404, 210] on textarea at bounding box center [382, 215] width 198 height 45
drag, startPoint x: 440, startPoint y: 210, endPoint x: 320, endPoint y: 217, distance: 119.7
click at [320, 217] on textarea at bounding box center [382, 215] width 198 height 45
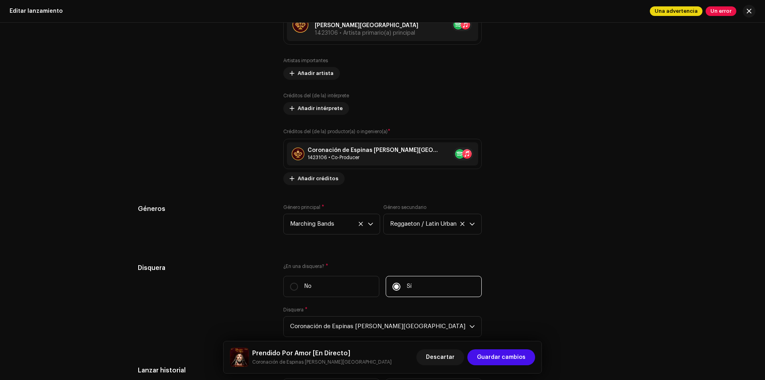
scroll to position [956, 0]
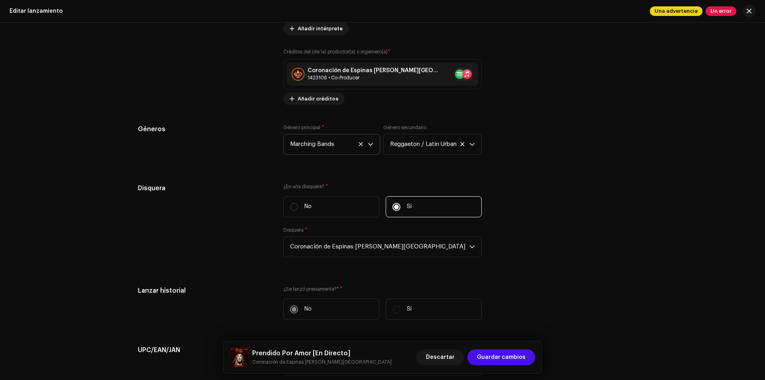
type textarea ""Prendido por Amor" , Marcha compuesta por [PERSON_NAME] para nuestra banda en …"
click at [358, 141] on icon at bounding box center [360, 143] width 5 height 5
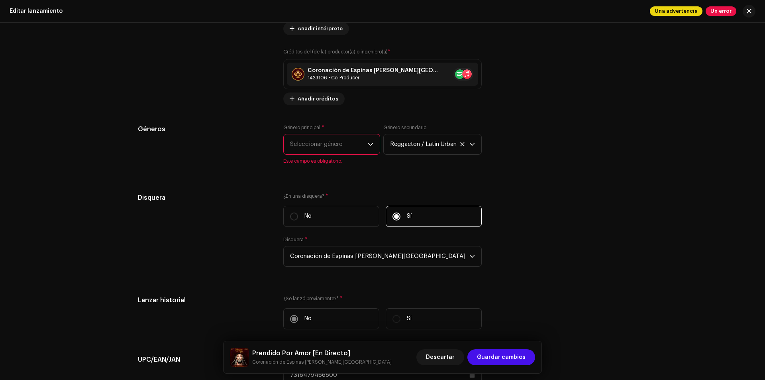
click at [363, 138] on span "Seleccionar género" at bounding box center [329, 144] width 78 height 20
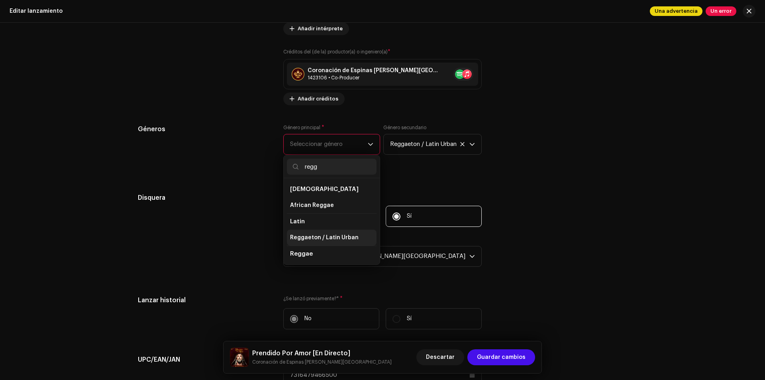
type input "regg"
click at [337, 233] on span "Reggaeton / Latin Urban" at bounding box center [324, 237] width 69 height 8
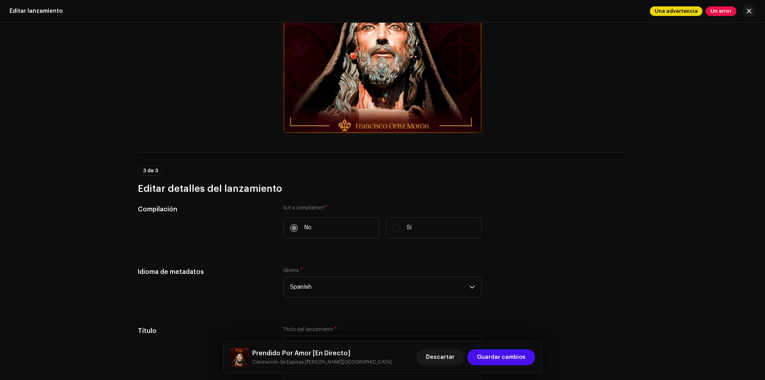
scroll to position [80, 0]
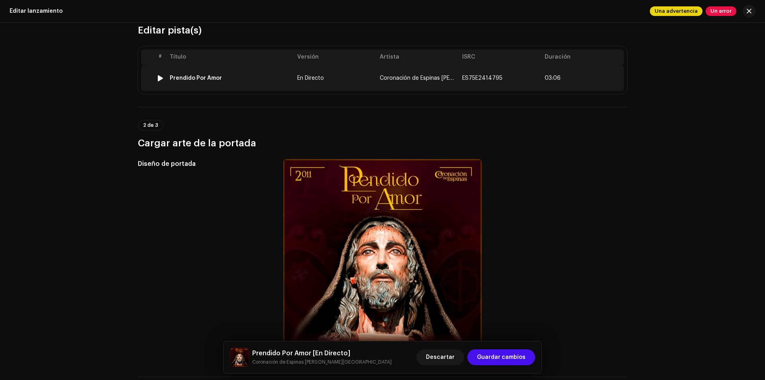
click at [436, 71] on td "Coronación de Espinas [PERSON_NAME][GEOGRAPHIC_DATA]" at bounding box center [417, 77] width 82 height 25
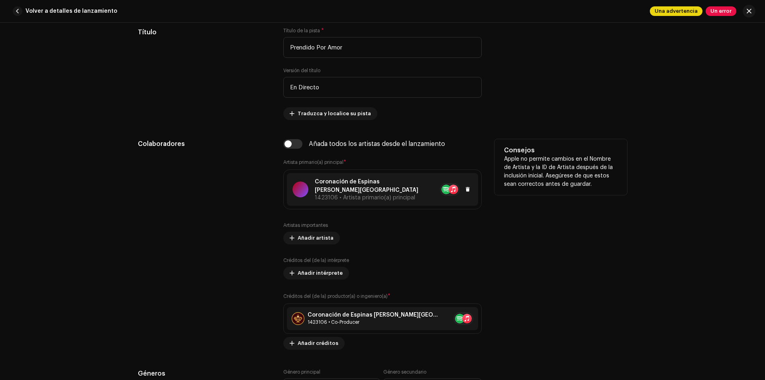
scroll to position [558, 0]
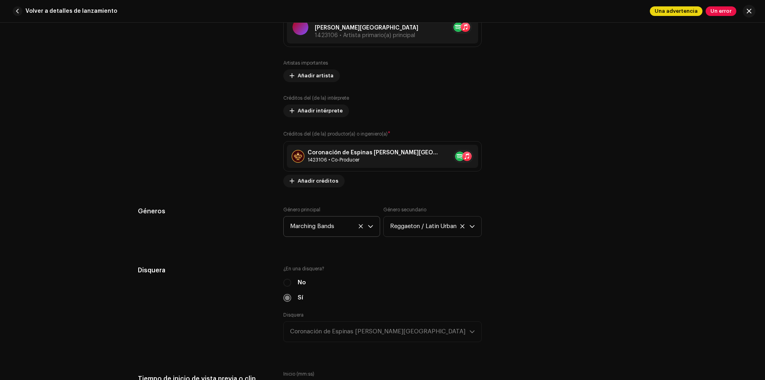
click at [358, 223] on icon at bounding box center [360, 225] width 5 height 5
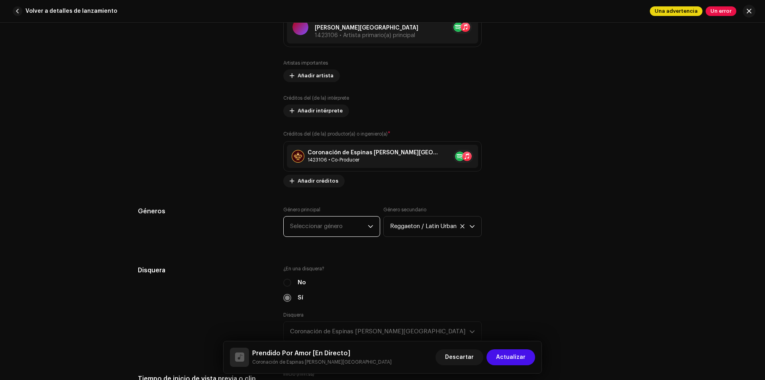
click at [358, 220] on span "Seleccionar género" at bounding box center [329, 226] width 78 height 20
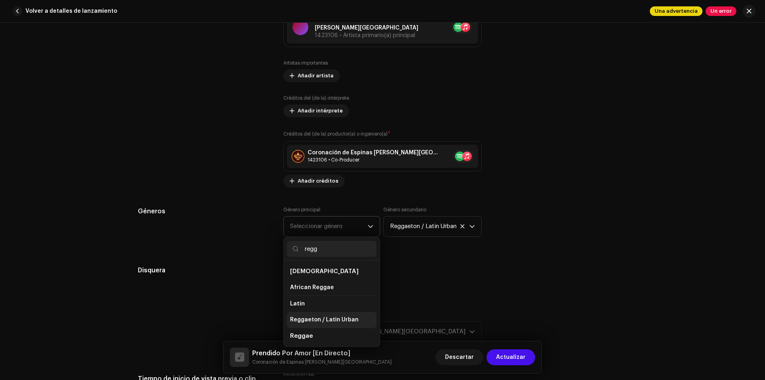
type input "regg"
click at [346, 316] on span "Reggaeton / Latin Urban" at bounding box center [324, 320] width 69 height 8
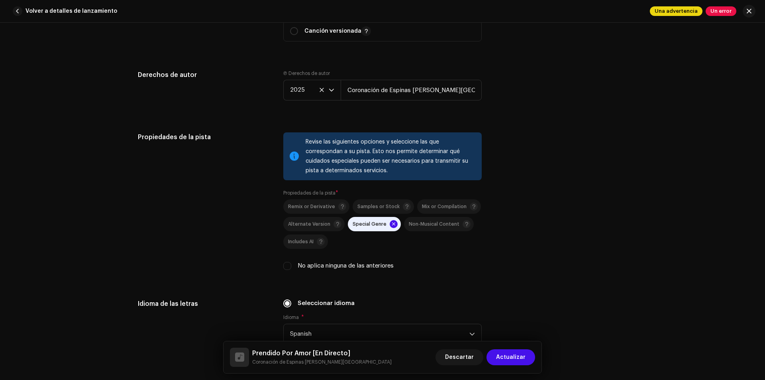
scroll to position [1115, 0]
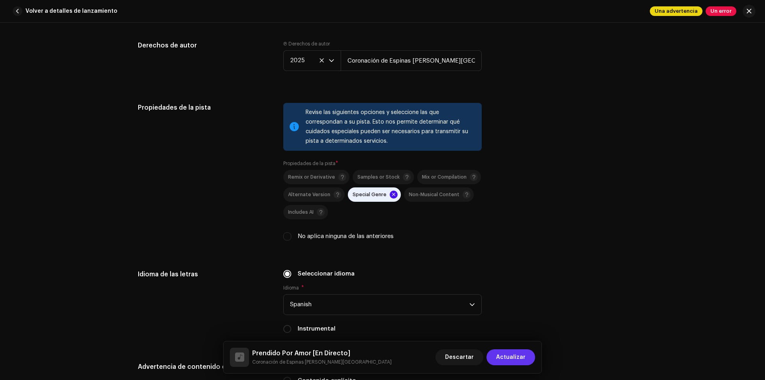
click at [529, 353] on button "Actualizar" at bounding box center [510, 357] width 49 height 16
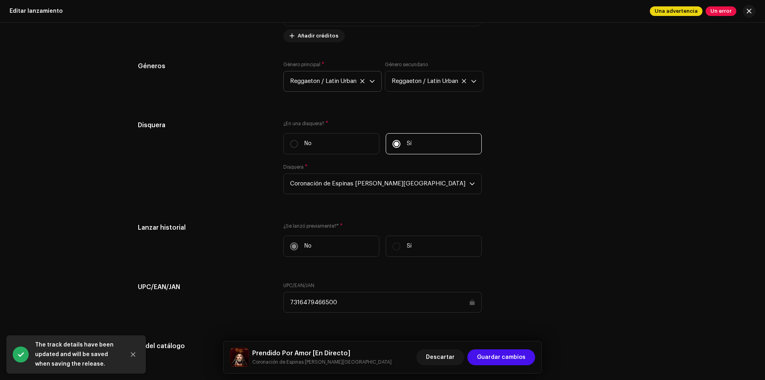
scroll to position [949, 0]
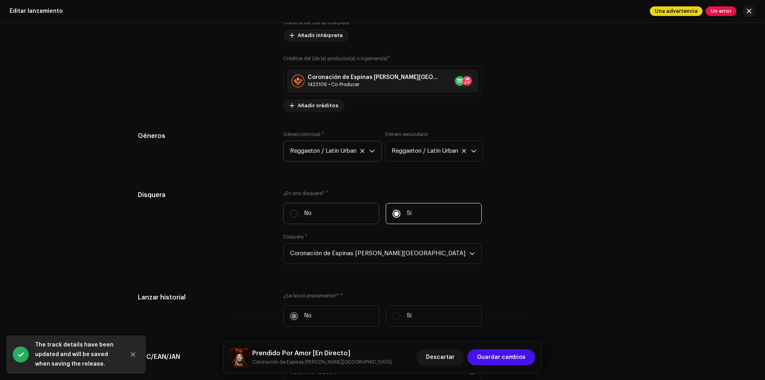
click at [356, 204] on label "No" at bounding box center [331, 213] width 96 height 21
click at [298, 210] on input "No" at bounding box center [294, 214] width 8 height 8
radio input "true"
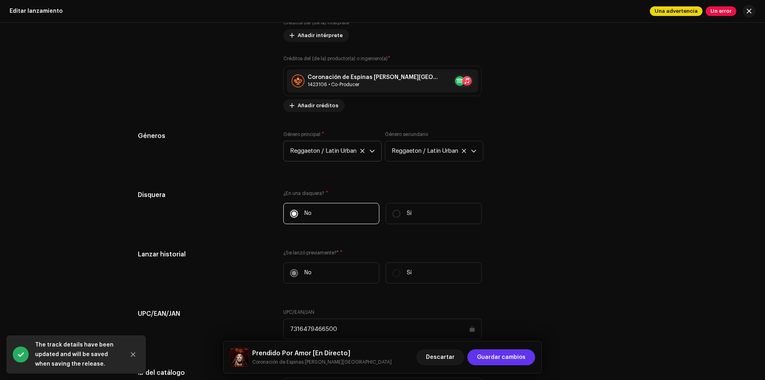
click at [485, 351] on span "Guardar cambios" at bounding box center [501, 357] width 49 height 16
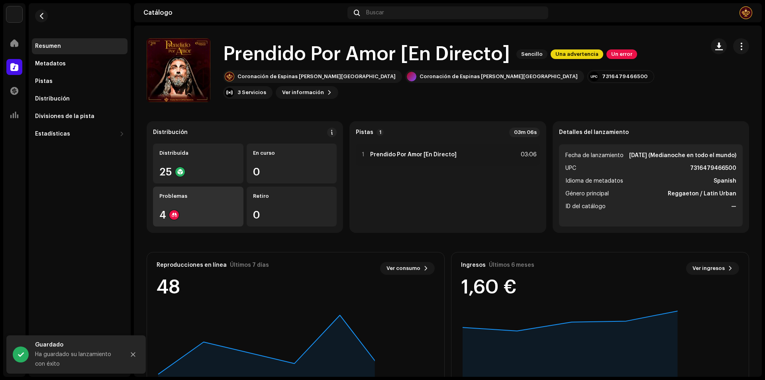
click at [189, 203] on div "Problemas 4" at bounding box center [198, 206] width 90 height 40
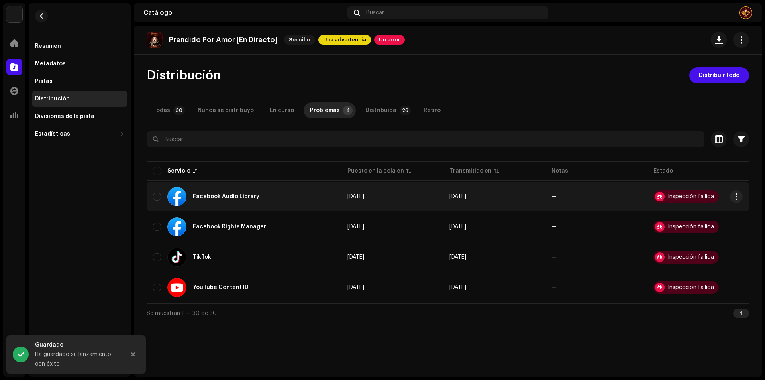
click at [265, 201] on div "Facebook Audio Library" at bounding box center [244, 196] width 182 height 19
click at [736, 193] on span "button" at bounding box center [736, 196] width 6 height 6
click at [712, 226] on div "Distribuir" at bounding box center [699, 230] width 80 height 16
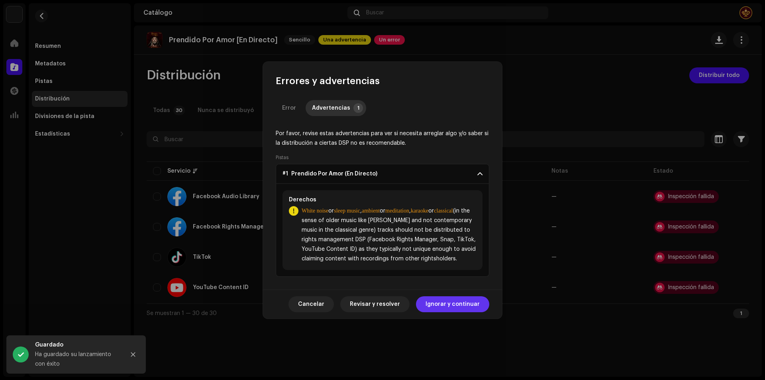
click at [461, 306] on span "Ignorar y continuar" at bounding box center [452, 304] width 54 height 16
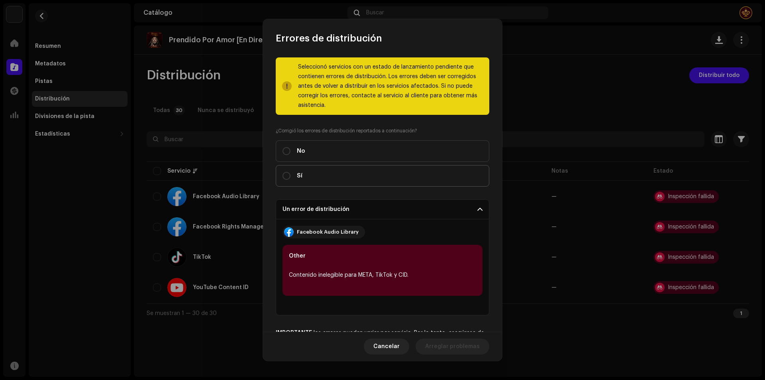
click at [383, 177] on label "Sí" at bounding box center [383, 176] width 214 height 22
click at [290, 177] on input "Sí" at bounding box center [286, 176] width 8 height 8
radio input "true"
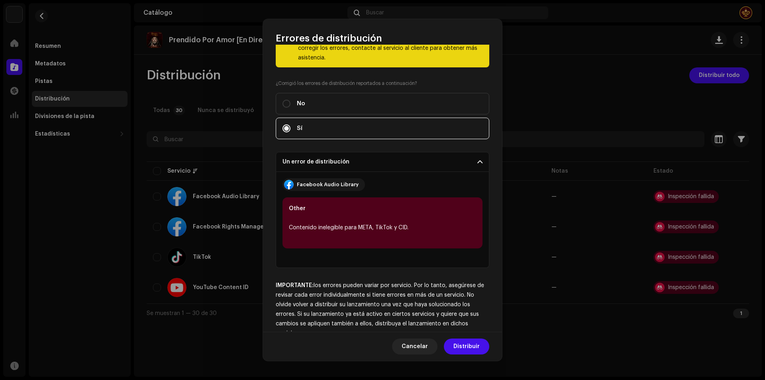
scroll to position [66, 0]
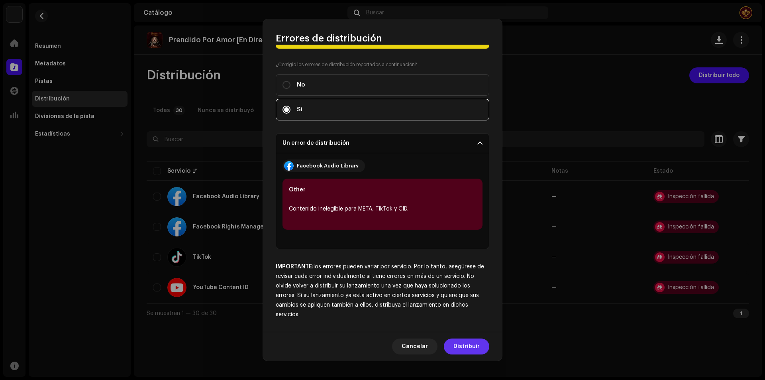
click at [469, 346] on span "Distribuir" at bounding box center [466, 346] width 26 height 16
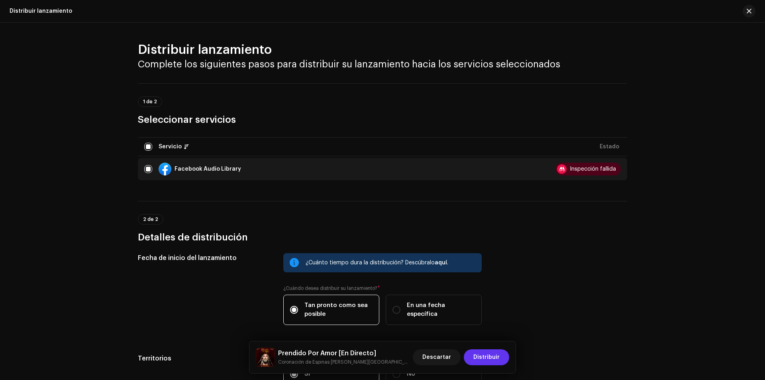
click at [476, 355] on span "Distribuir" at bounding box center [486, 357] width 26 height 16
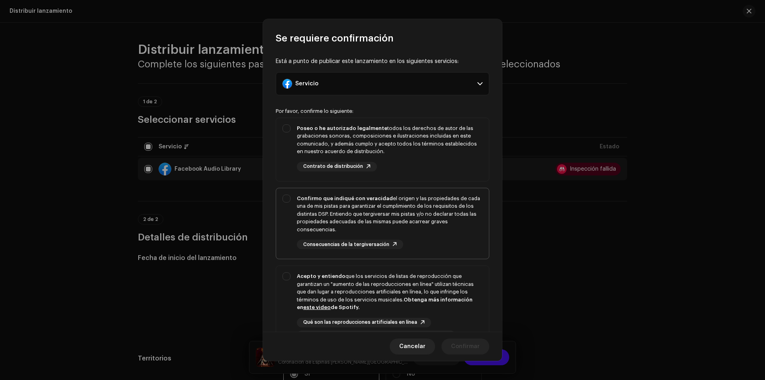
drag, startPoint x: 414, startPoint y: 149, endPoint x: 415, endPoint y: 200, distance: 51.4
click at [413, 149] on div "Poseo o he autorizado legalmente todos los derechos de autor de las grabaciones…" at bounding box center [390, 139] width 186 height 31
checkbox input "true"
click at [416, 201] on div "Confirmo que indiqué con veracidad el origen y las propiedades de cada una de m…" at bounding box center [390, 213] width 186 height 39
checkbox input "true"
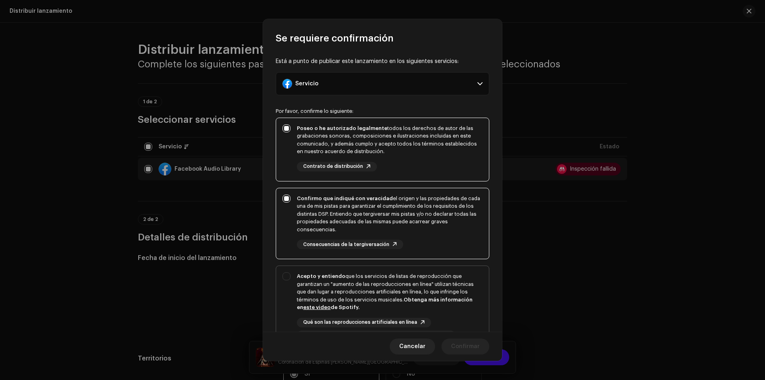
click at [429, 289] on div "Acepto y entiendo que los servicios de listas de reproducción que garantizan un…" at bounding box center [390, 291] width 186 height 39
checkbox input "true"
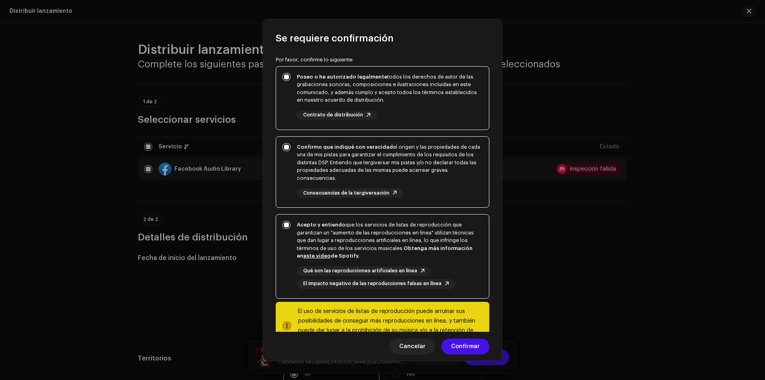
scroll to position [82, 0]
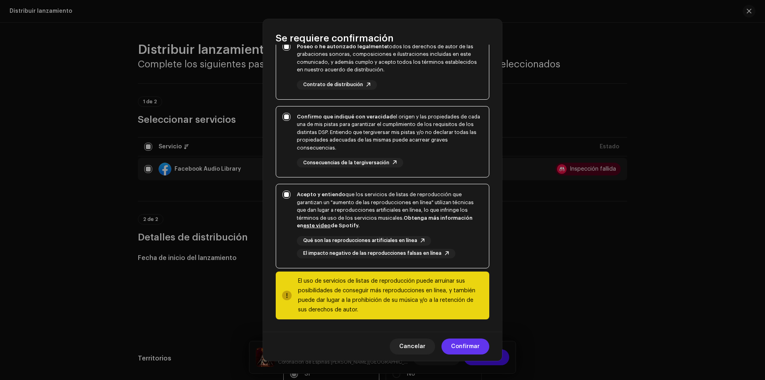
click at [461, 341] on span "Confirmar" at bounding box center [465, 346] width 29 height 16
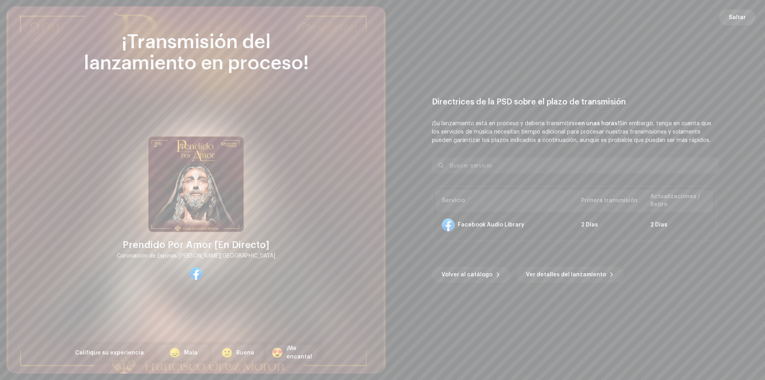
click at [739, 18] on span "Saltar" at bounding box center [737, 18] width 17 height 16
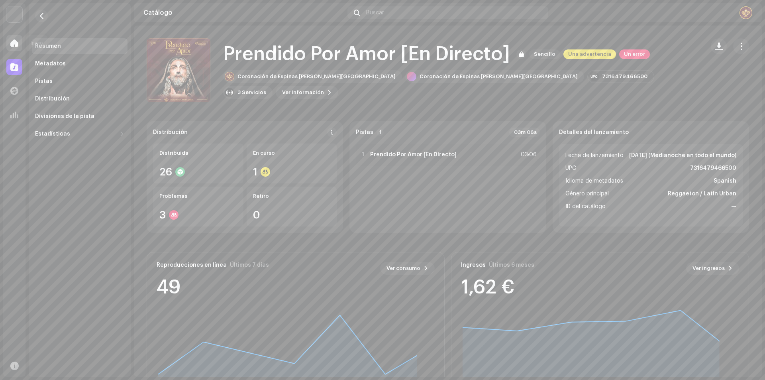
click at [20, 45] on div at bounding box center [14, 43] width 16 height 16
